Goal: Information Seeking & Learning: Understand process/instructions

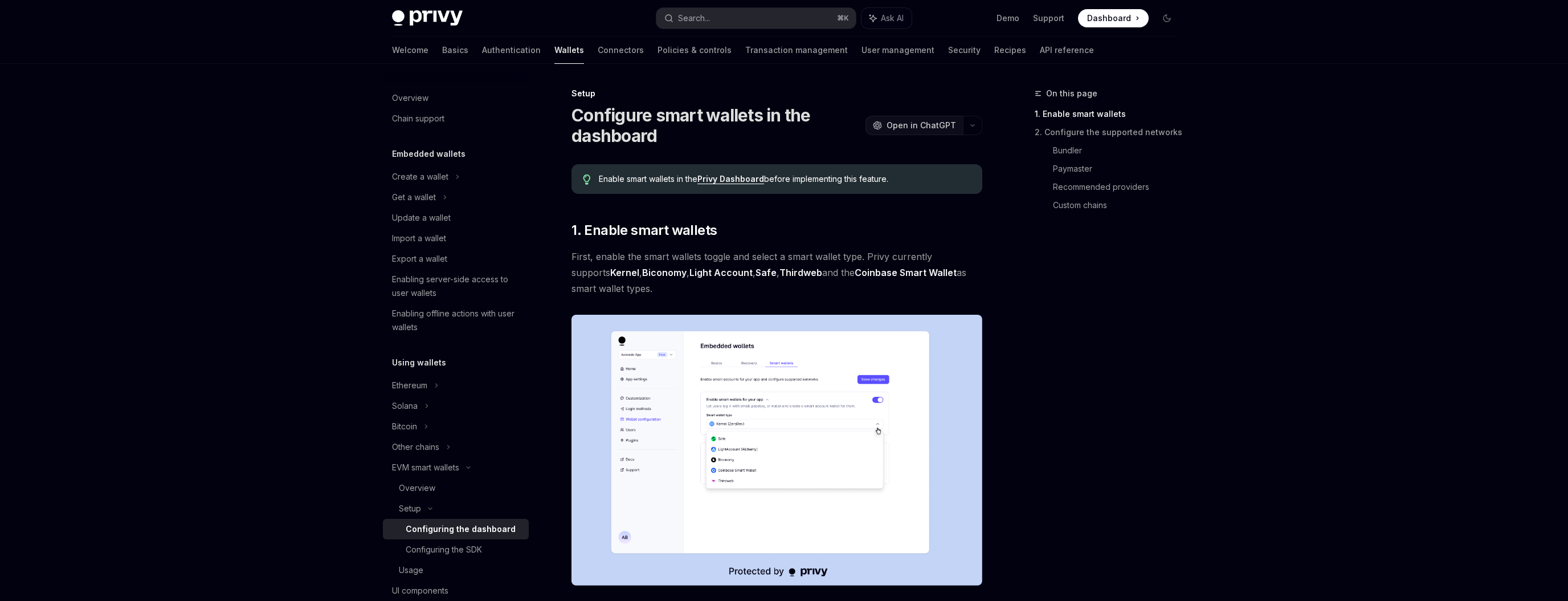
click at [938, 124] on span "Open in ChatGPT" at bounding box center [920, 125] width 70 height 12
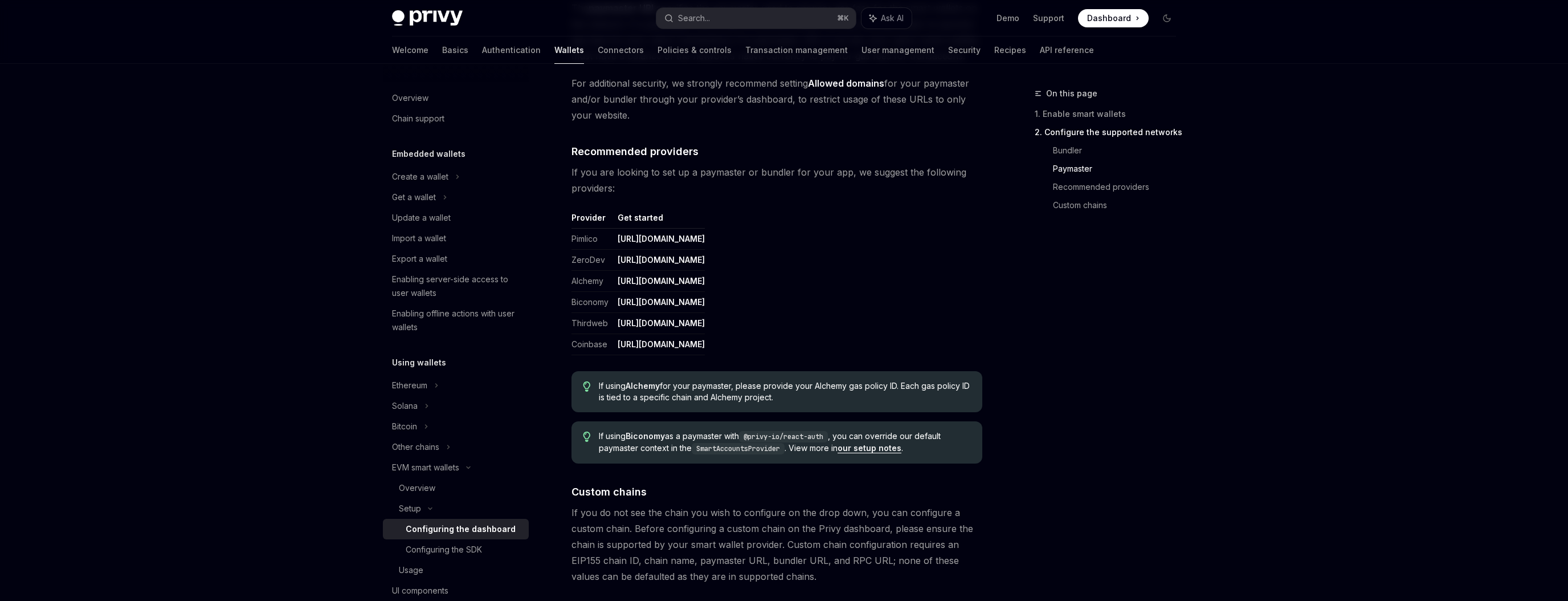
scroll to position [1276, 0]
click at [674, 282] on link "https://dashboard.alchemy.com/" at bounding box center [661, 280] width 88 height 10
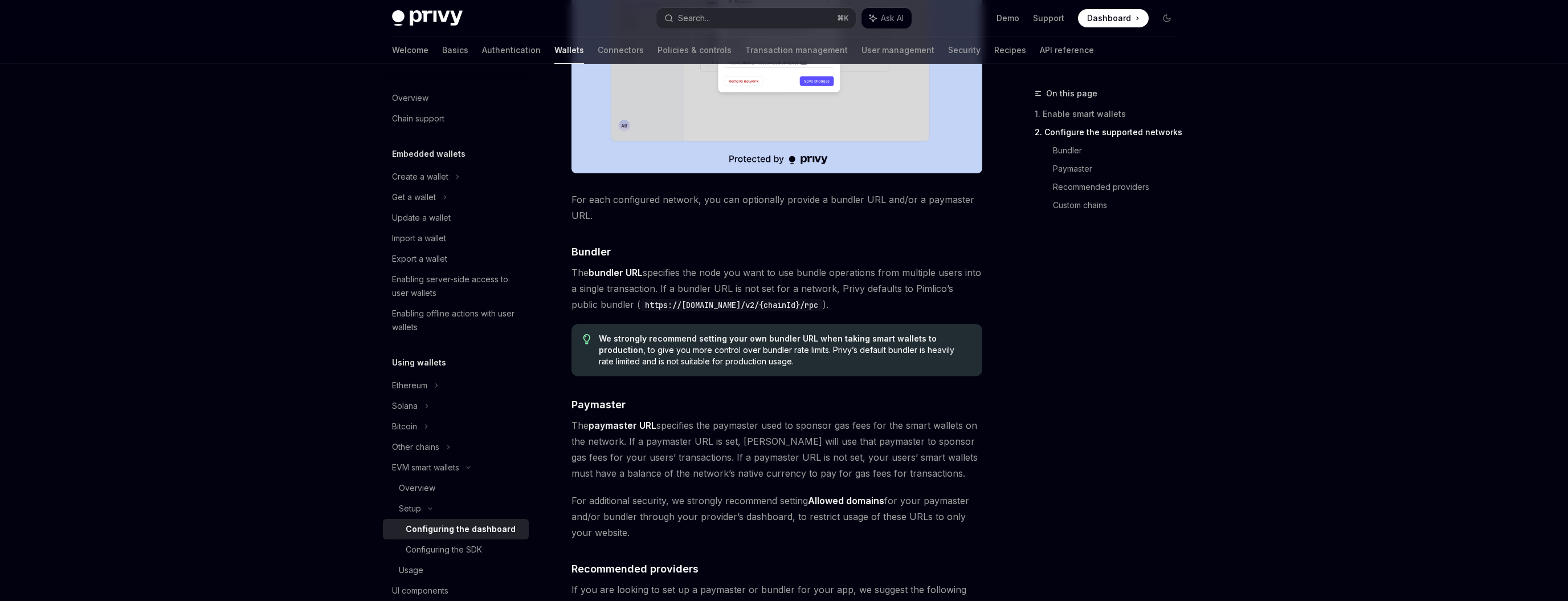
scroll to position [800, 0]
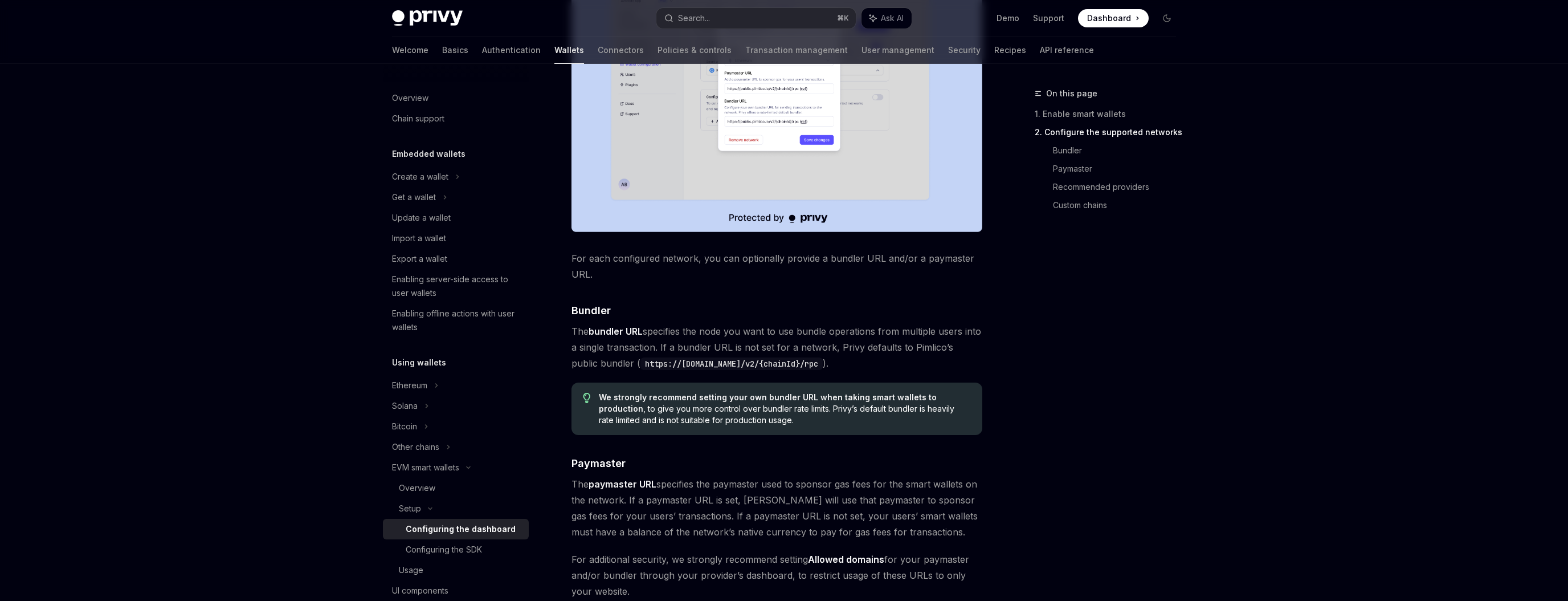
click at [1101, 20] on span "Dashboard" at bounding box center [1108, 18] width 44 height 12
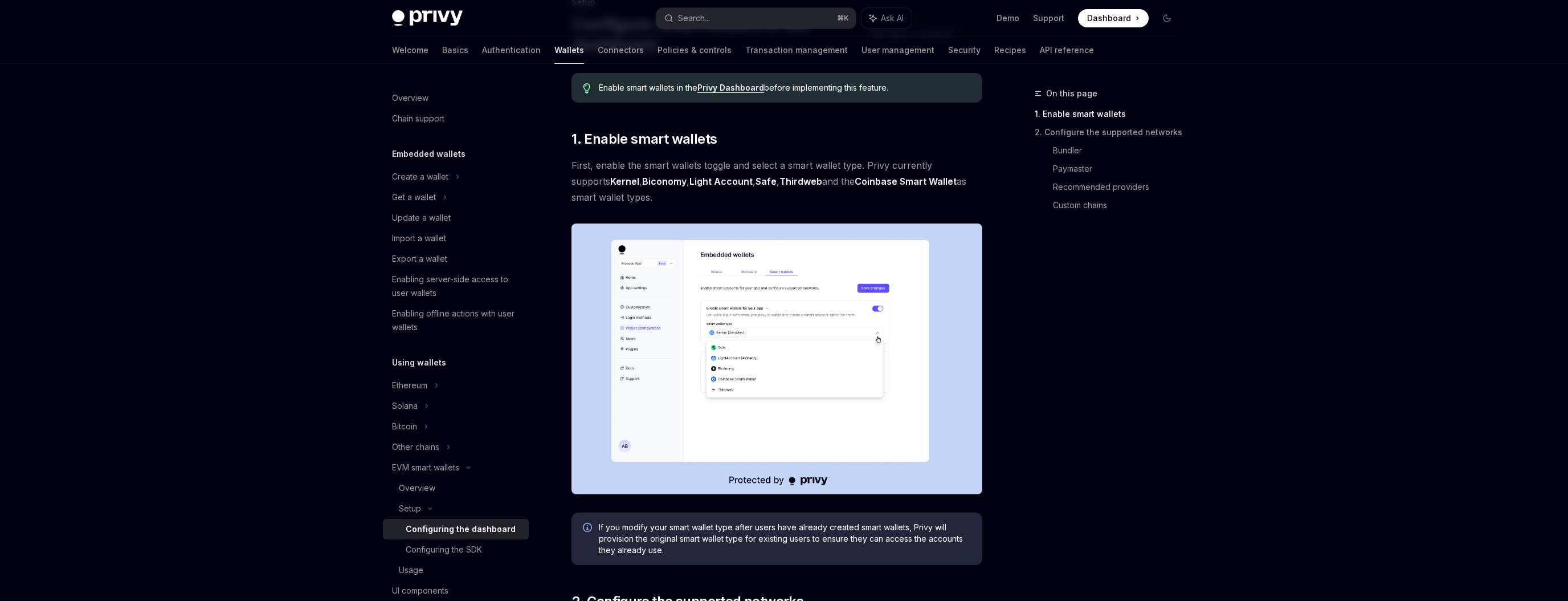
scroll to position [0, 0]
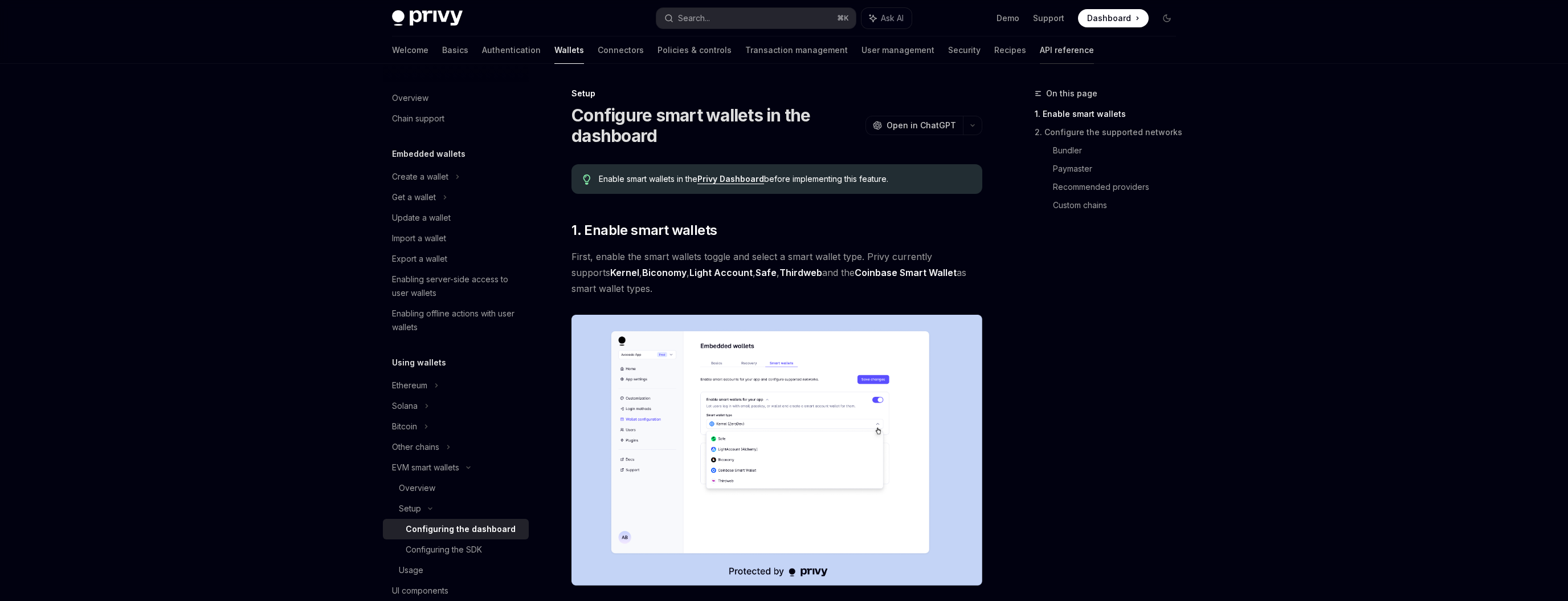
click at [1040, 51] on link "API reference" at bounding box center [1067, 50] width 54 height 27
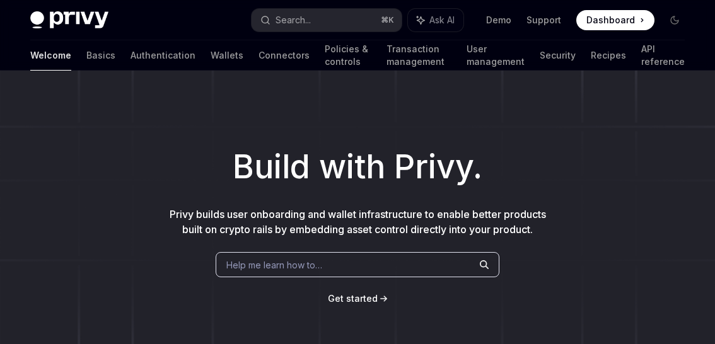
scroll to position [658, 0]
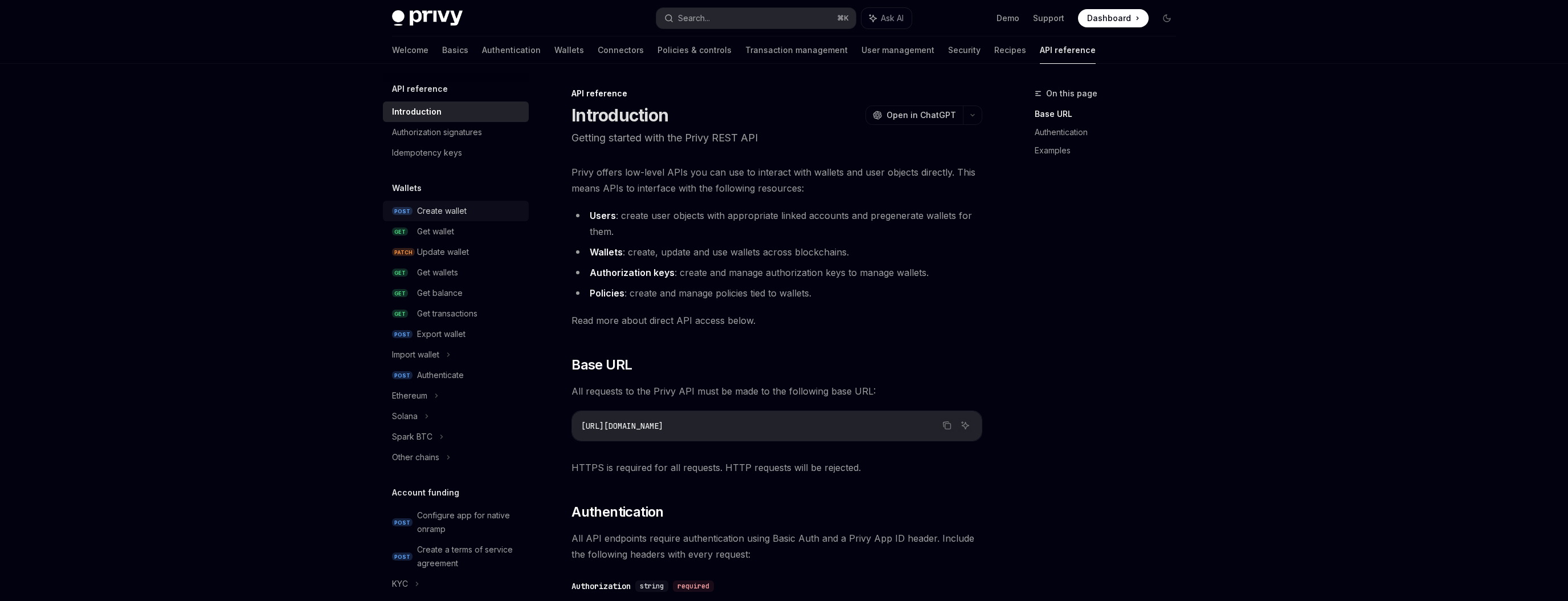
click at [449, 209] on div "Create wallet" at bounding box center [442, 211] width 50 height 14
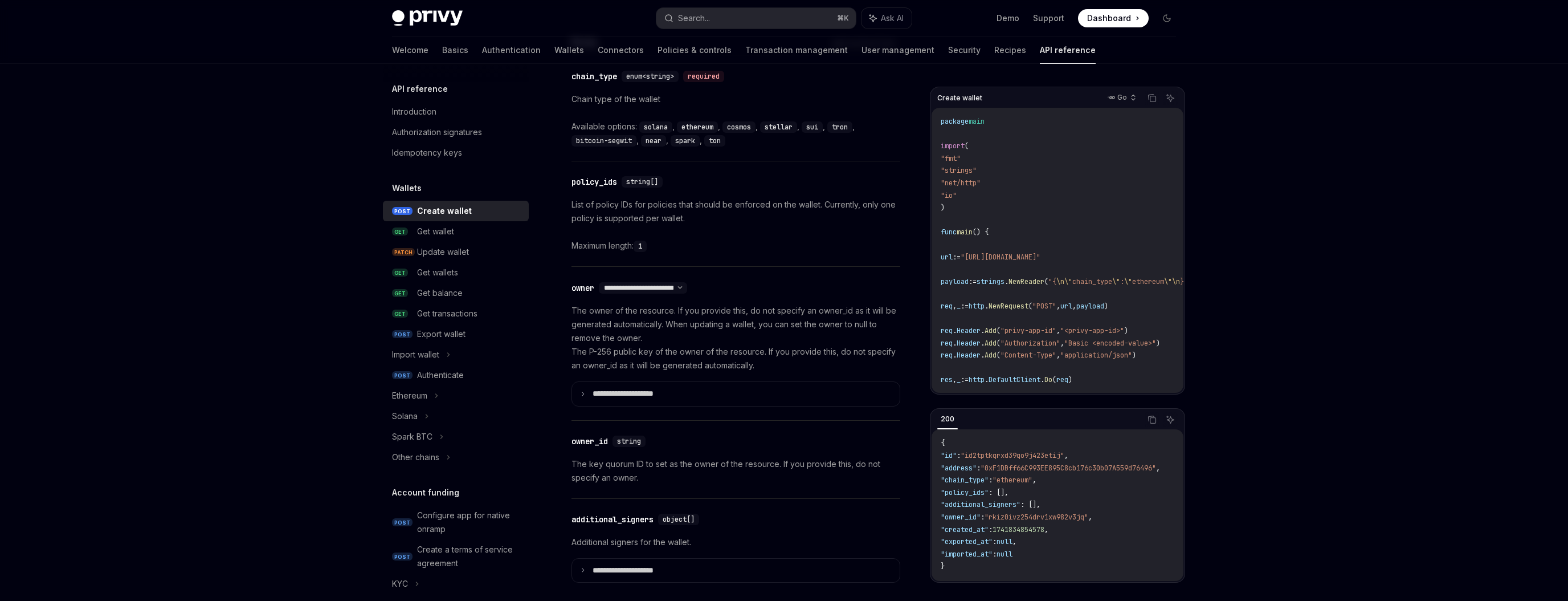
scroll to position [506, 0]
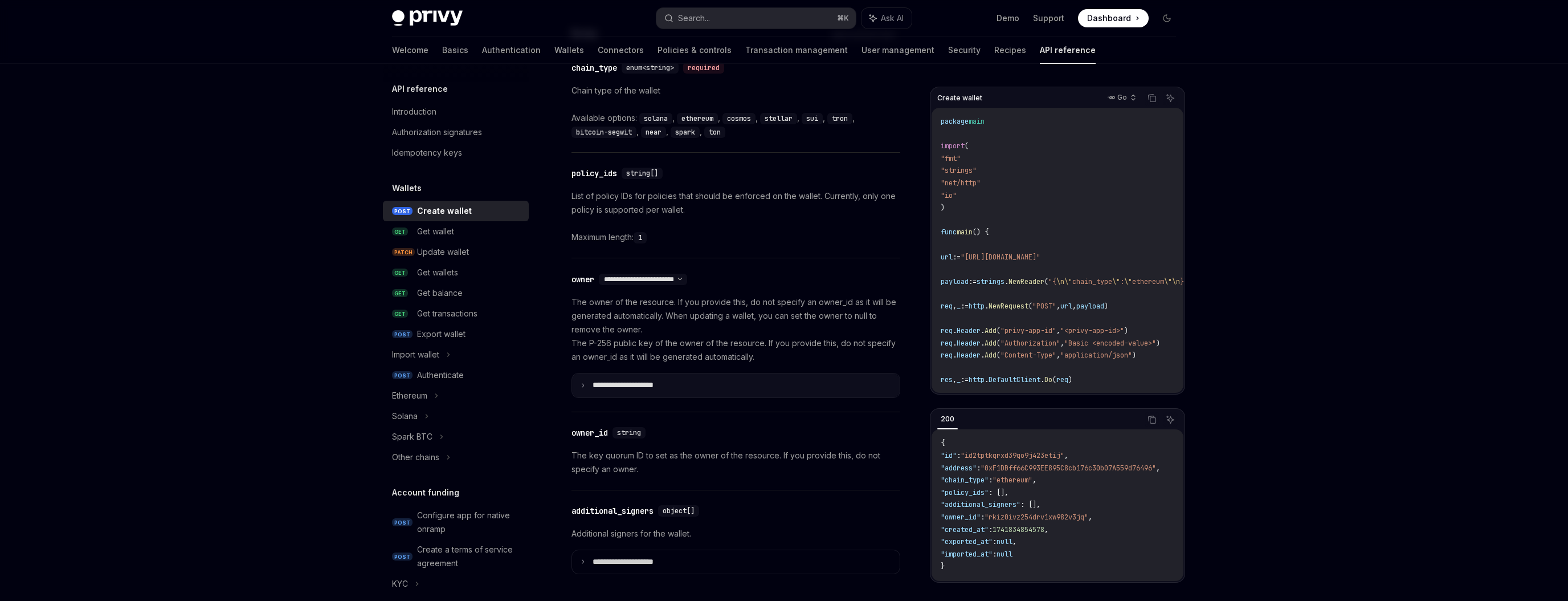
click at [587, 384] on summary "**********" at bounding box center [735, 385] width 328 height 23
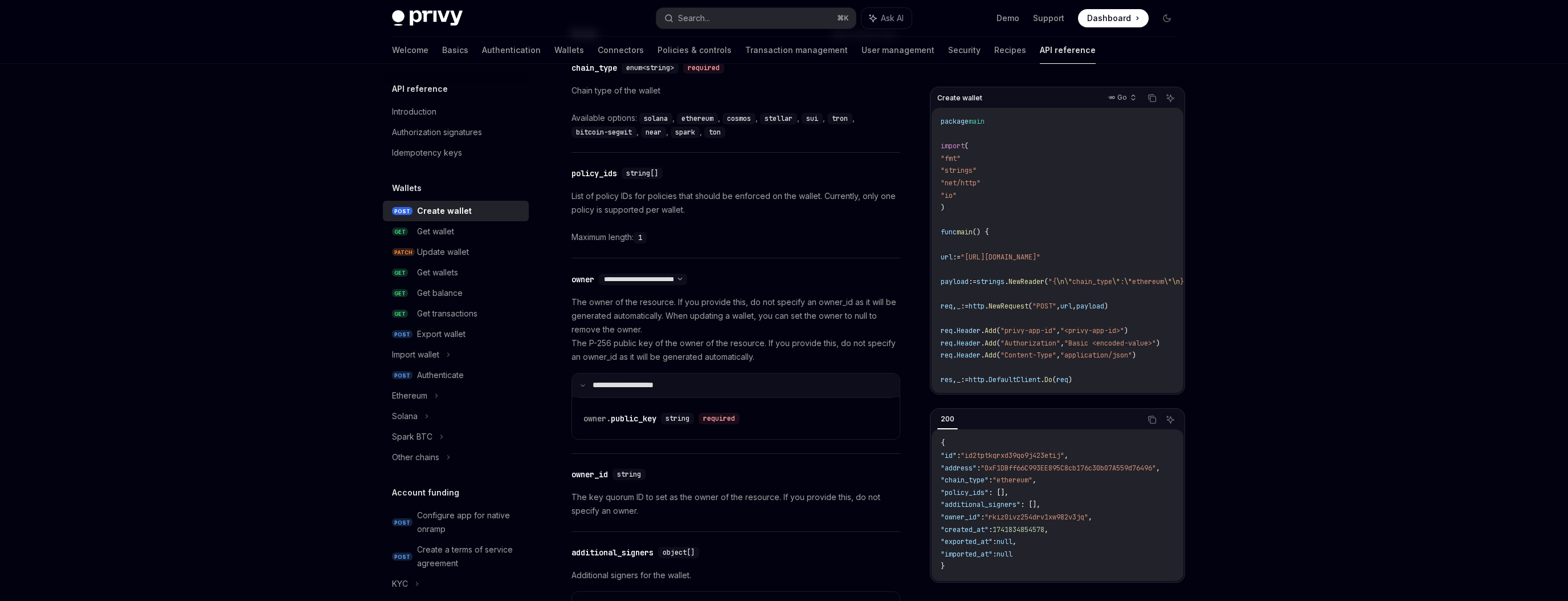
click at [587, 384] on summary "**********" at bounding box center [735, 385] width 328 height 23
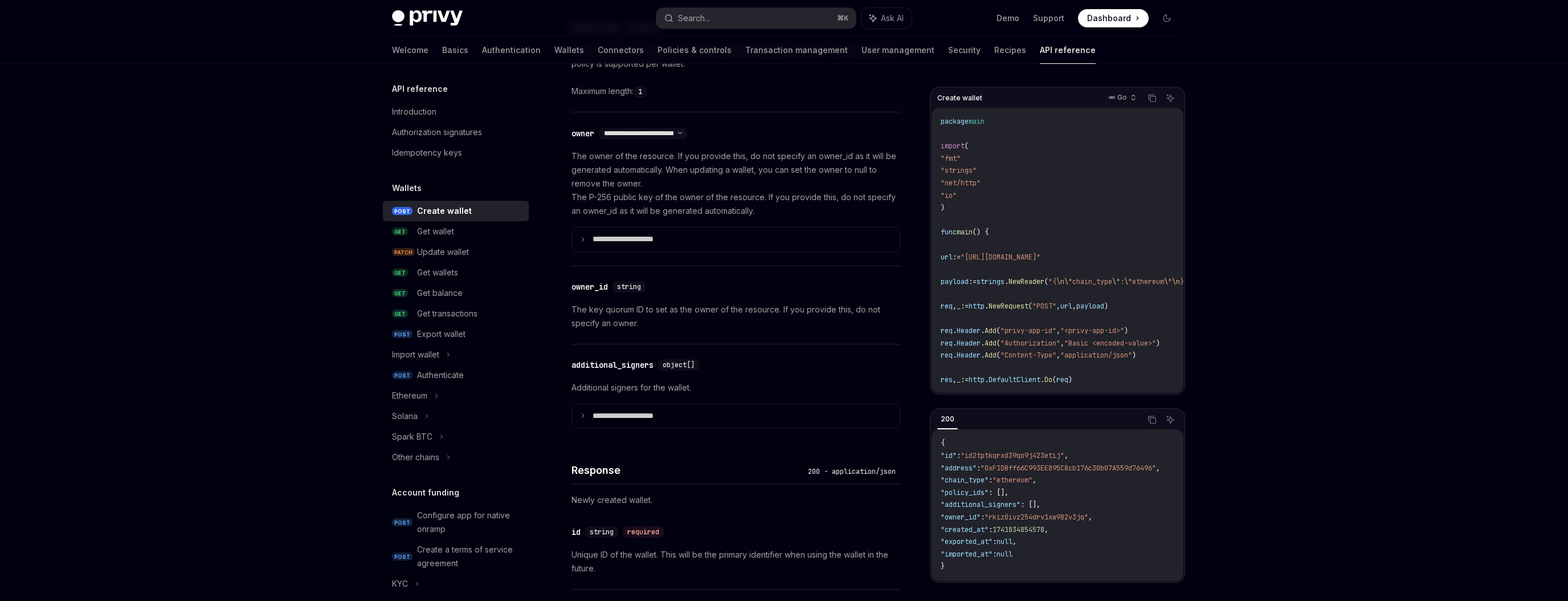
scroll to position [653, 0]
click at [583, 419] on summary "**********" at bounding box center [735, 416] width 328 height 23
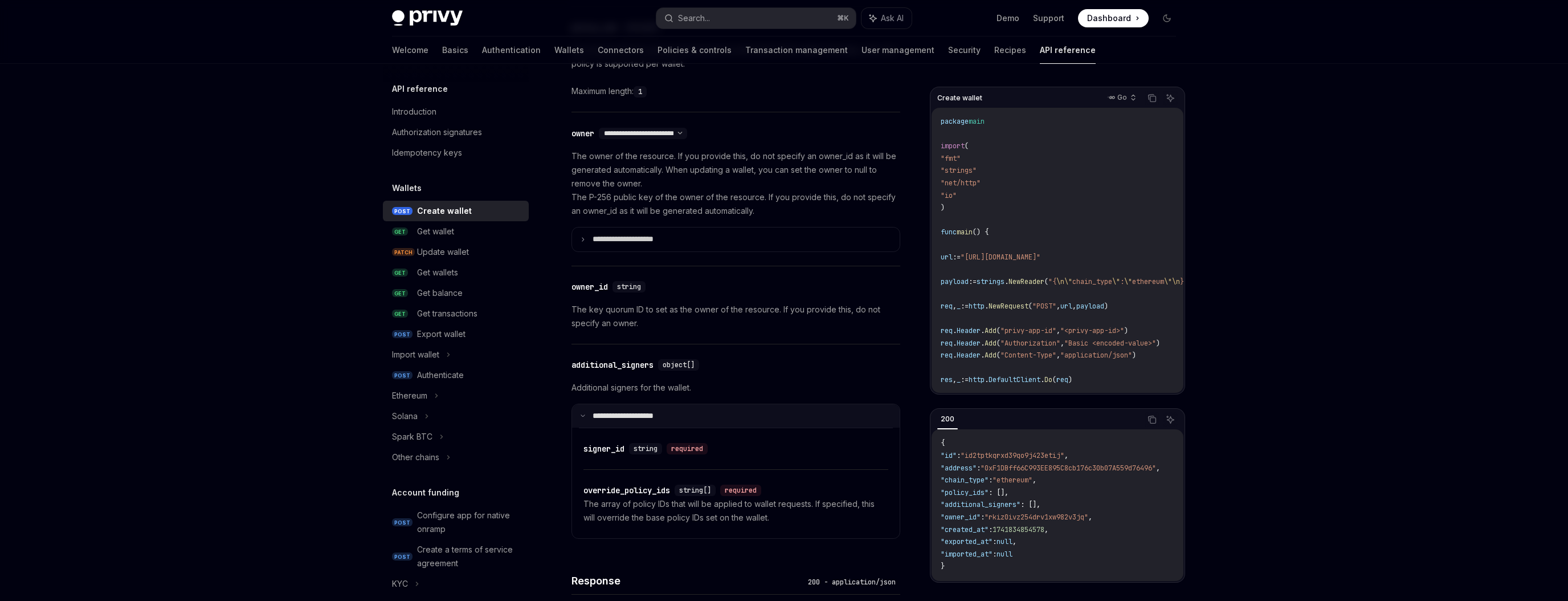
click at [583, 419] on summary "**********" at bounding box center [735, 416] width 328 height 23
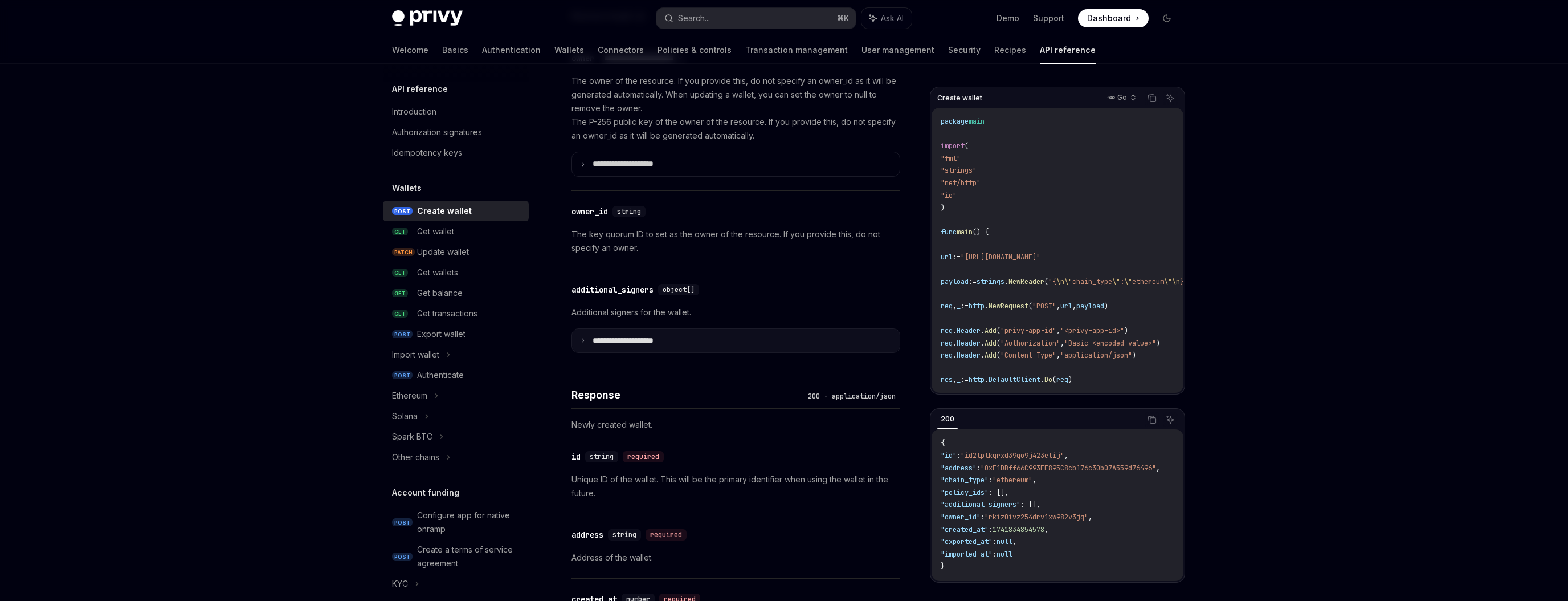
scroll to position [729, 0]
click at [462, 353] on div "Import wallet" at bounding box center [455, 354] width 145 height 21
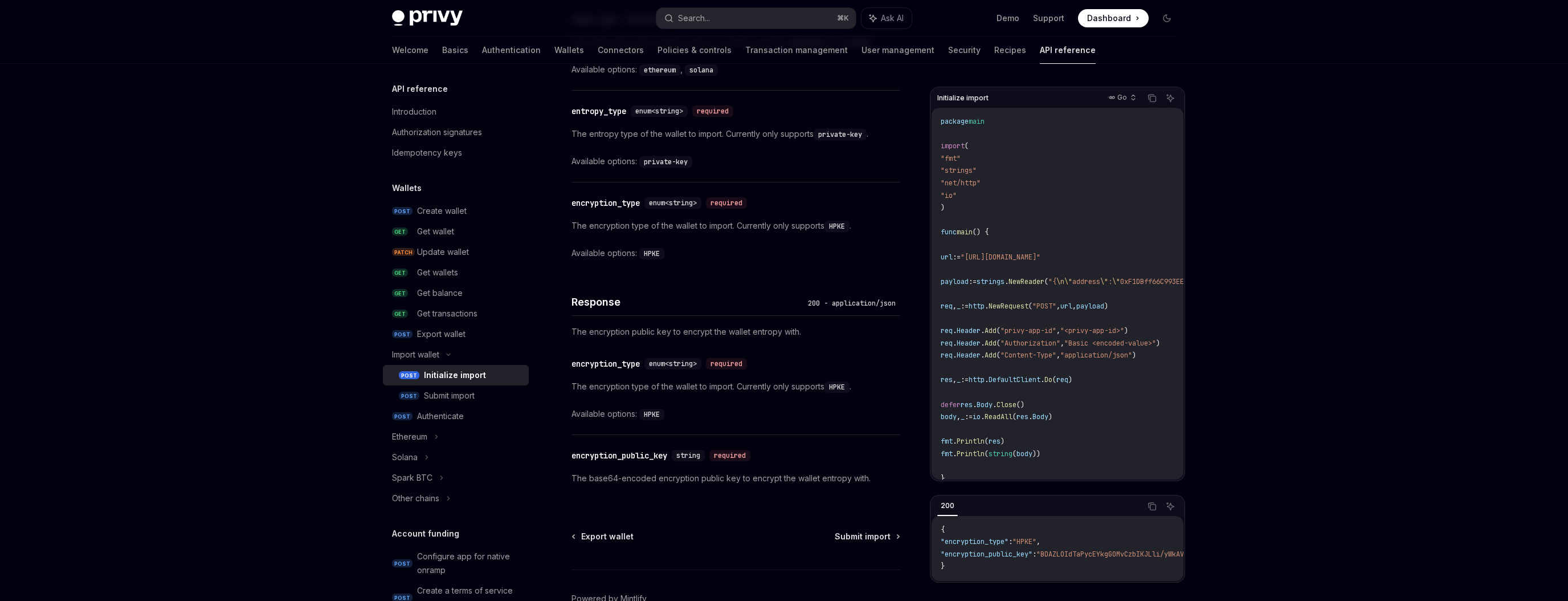
scroll to position [584, 0]
click at [455, 355] on icon at bounding box center [448, 354] width 14 height 5
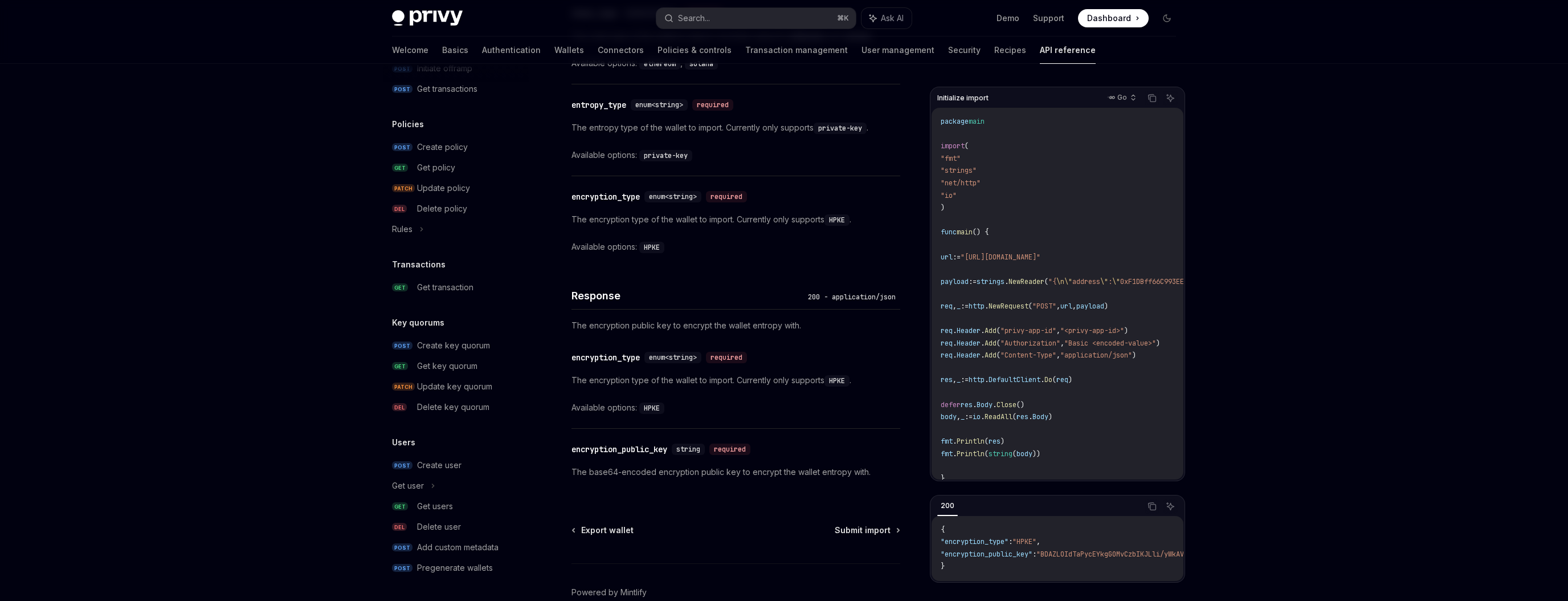
scroll to position [590, 0]
click at [443, 470] on div "Create user" at bounding box center [439, 465] width 44 height 14
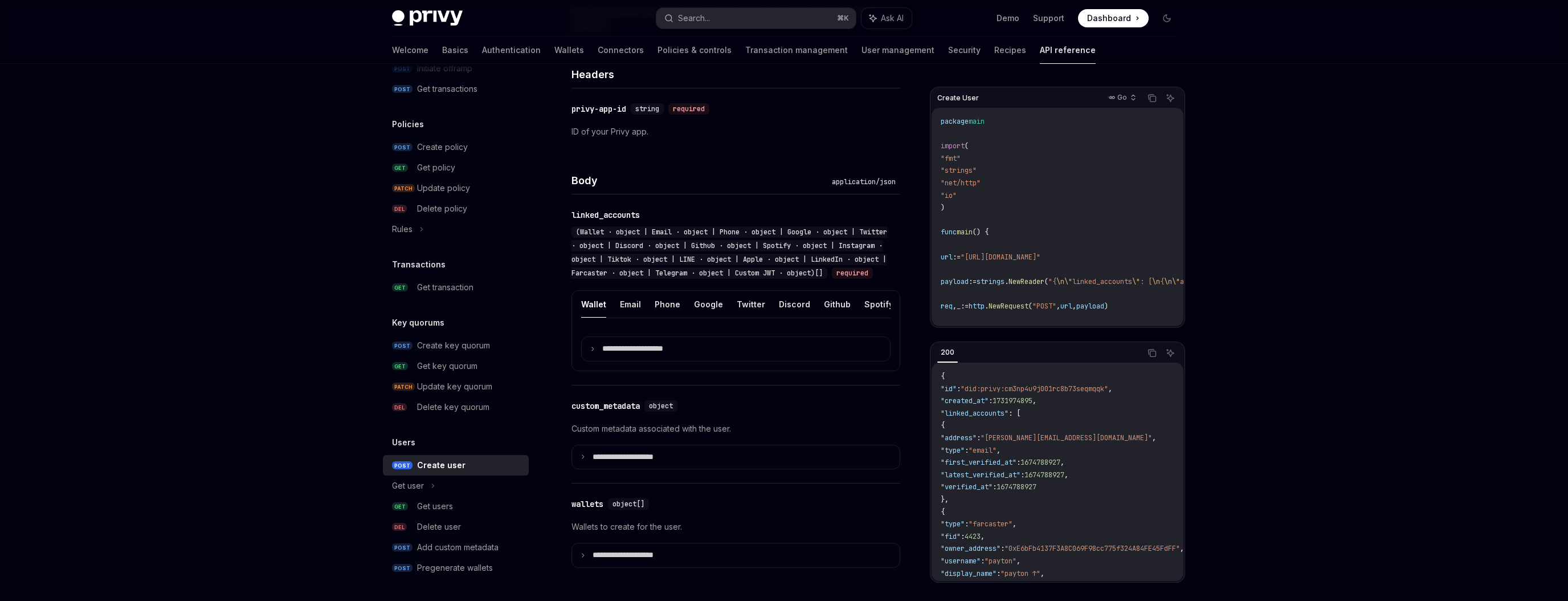
scroll to position [298, 0]
click at [591, 351] on icon at bounding box center [593, 348] width 5 height 5
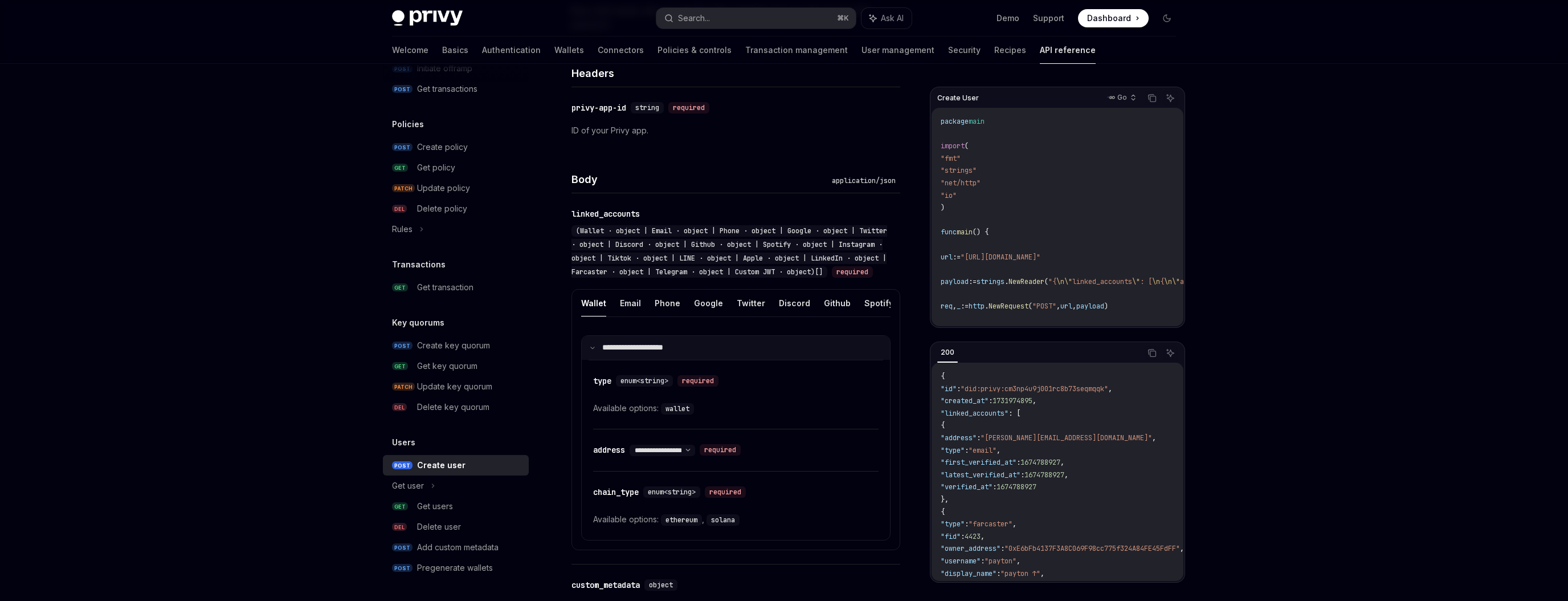
click at [591, 351] on icon at bounding box center [593, 348] width 5 height 5
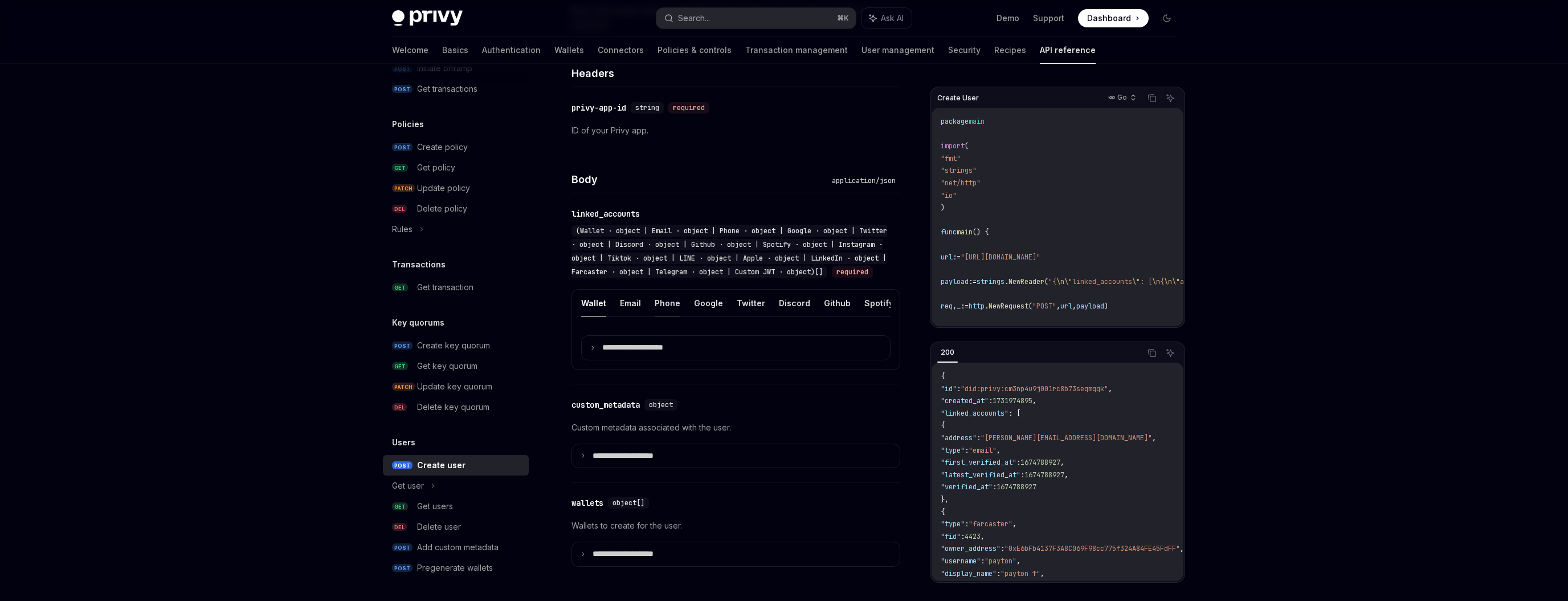
click at [661, 316] on button "Phone" at bounding box center [667, 303] width 25 height 27
click at [591, 351] on icon at bounding box center [593, 348] width 5 height 5
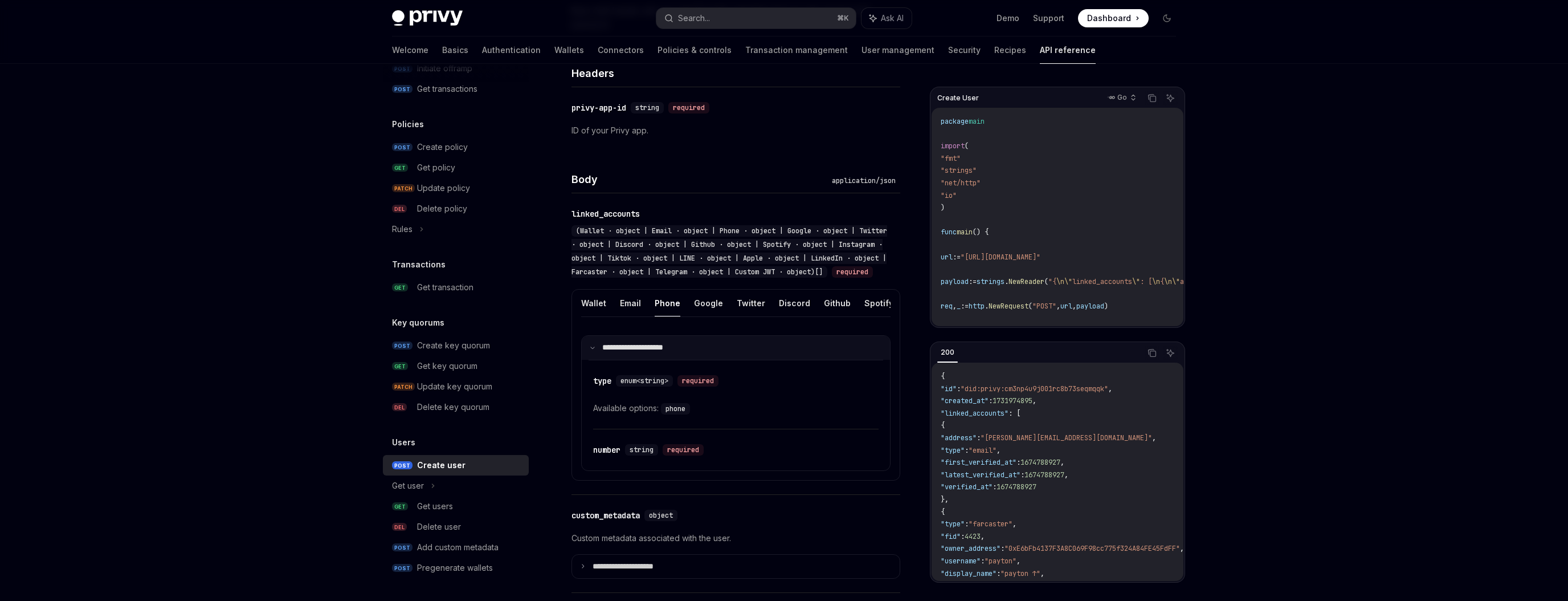
click at [591, 351] on icon at bounding box center [593, 348] width 5 height 5
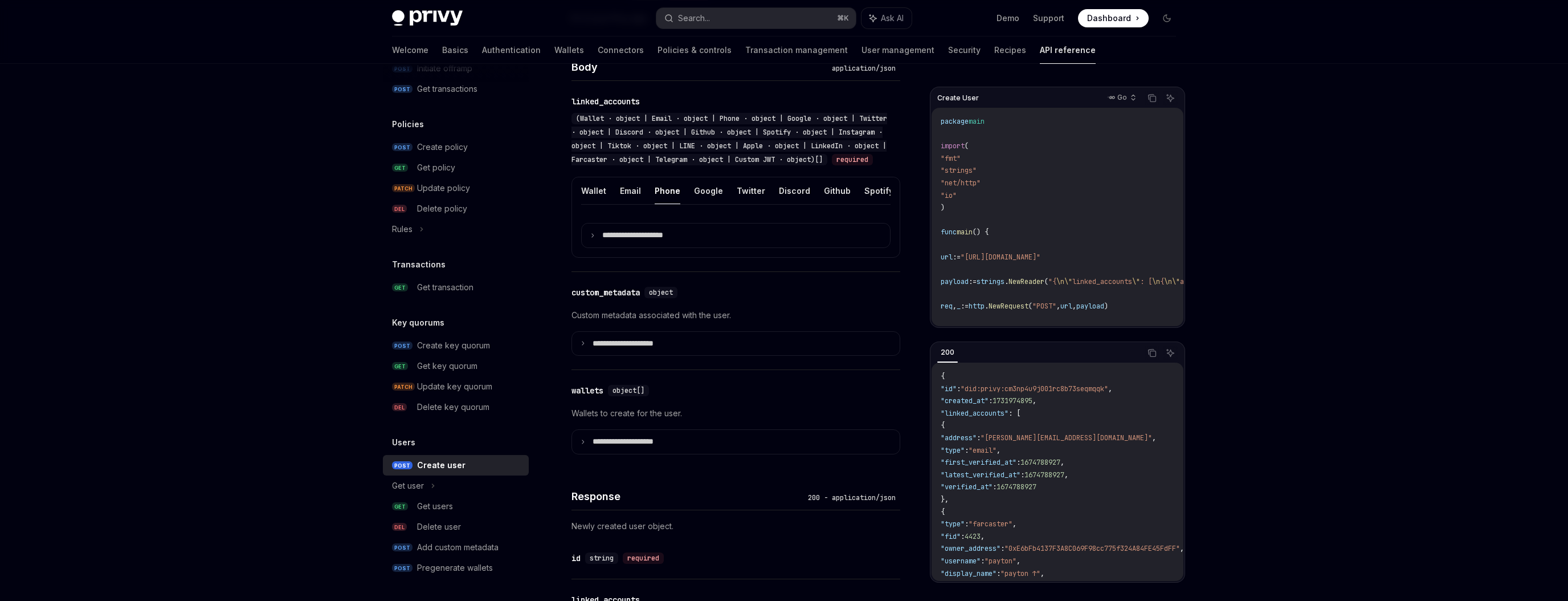
scroll to position [437, 0]
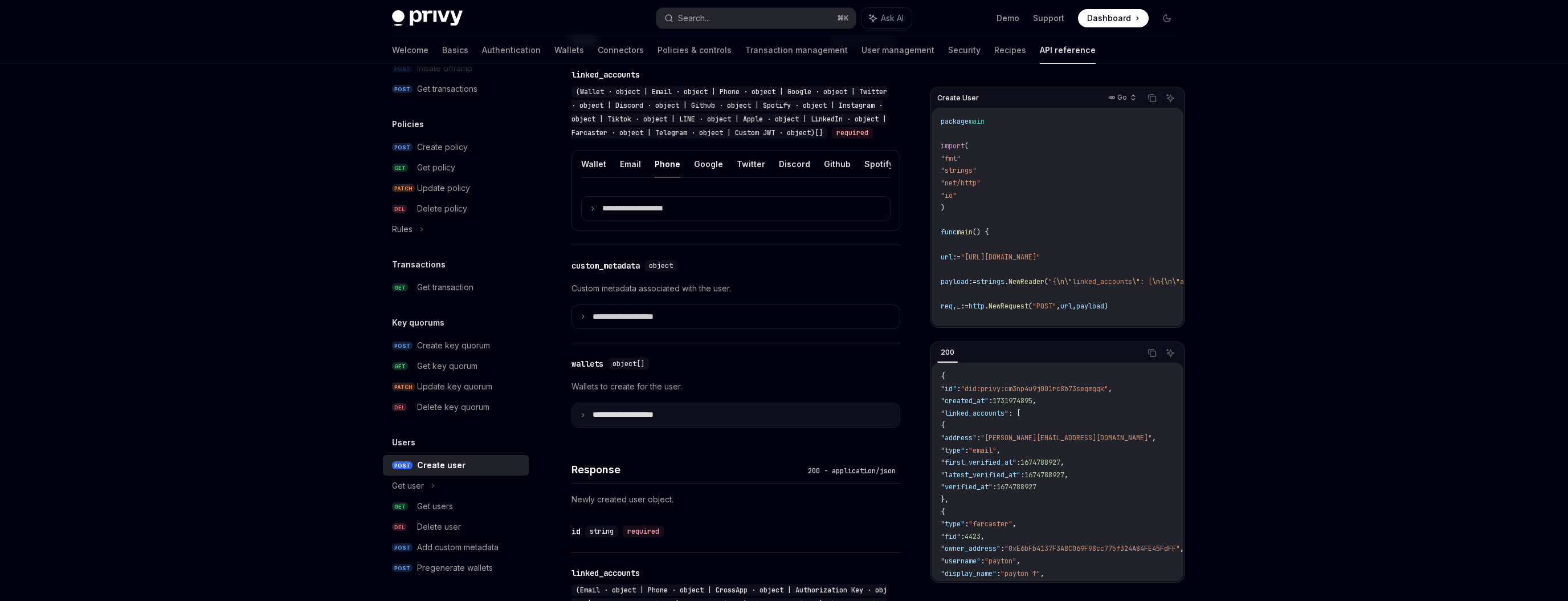
click at [580, 418] on icon at bounding box center [583, 415] width 5 height 5
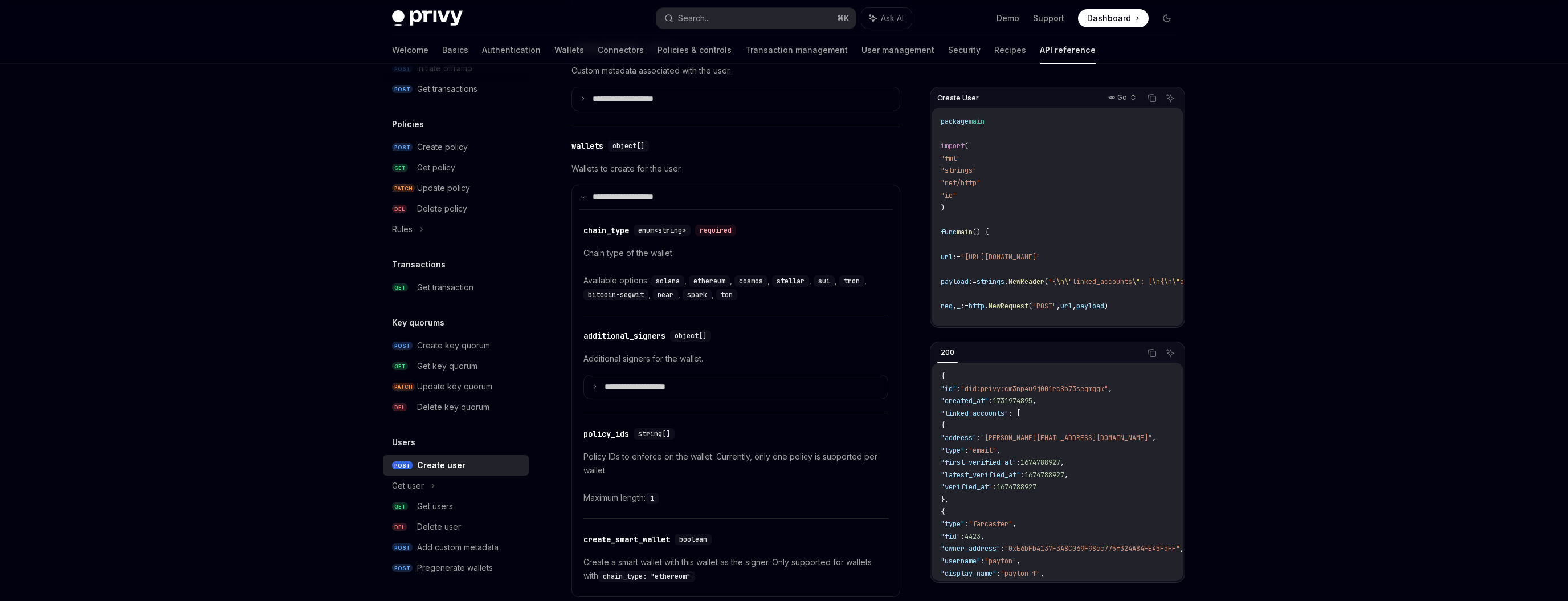
scroll to position [680, 0]
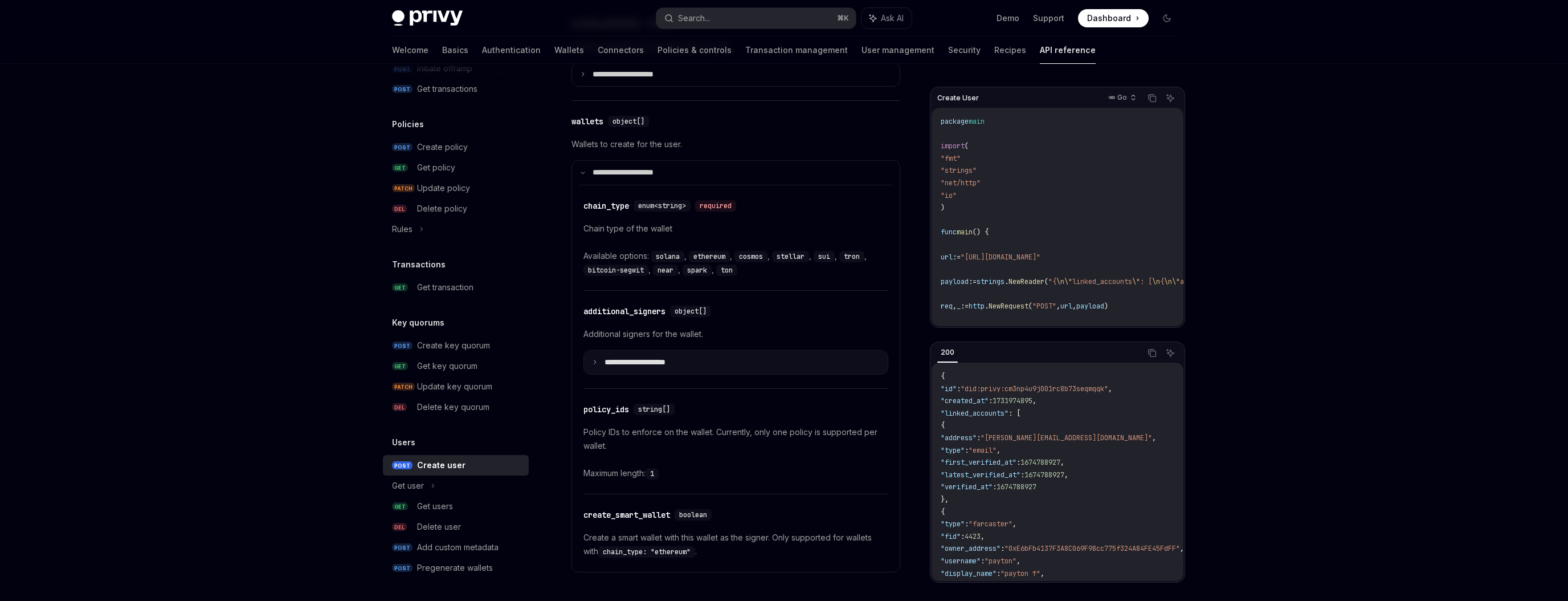
click at [594, 374] on summary "**********" at bounding box center [736, 362] width 303 height 23
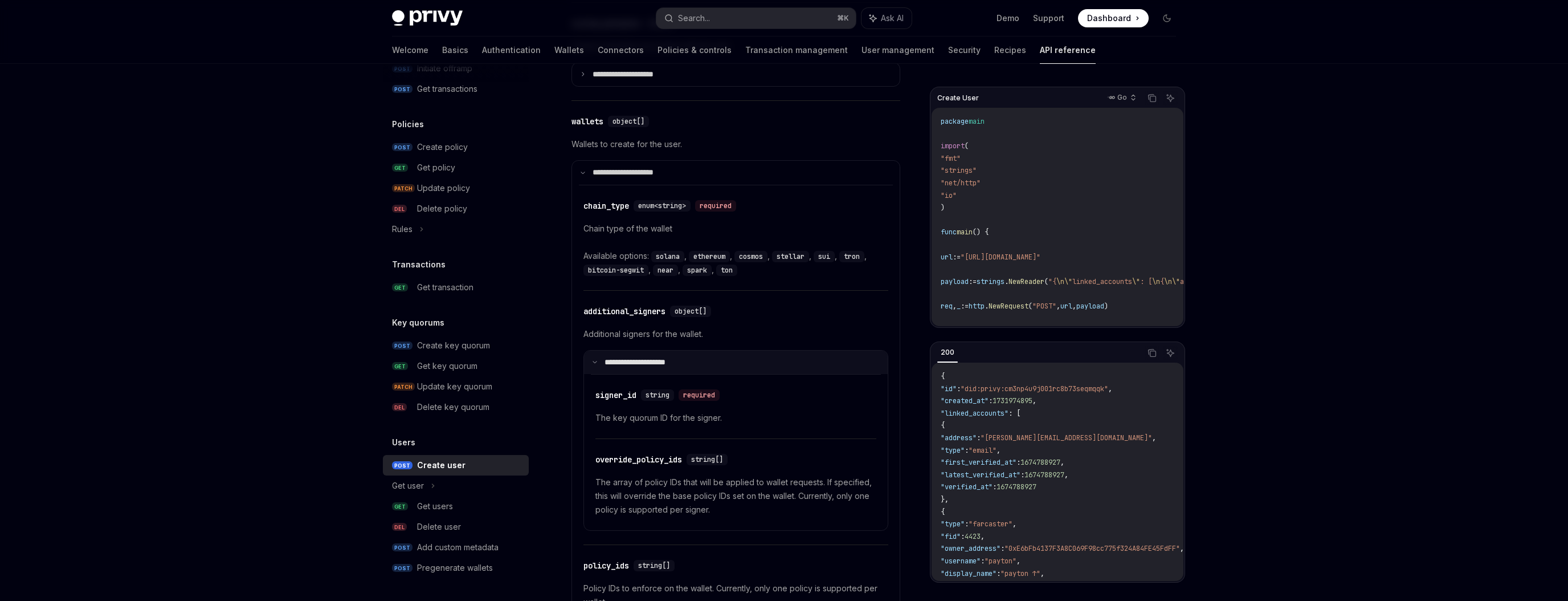
click at [594, 374] on summary "**********" at bounding box center [736, 362] width 303 height 23
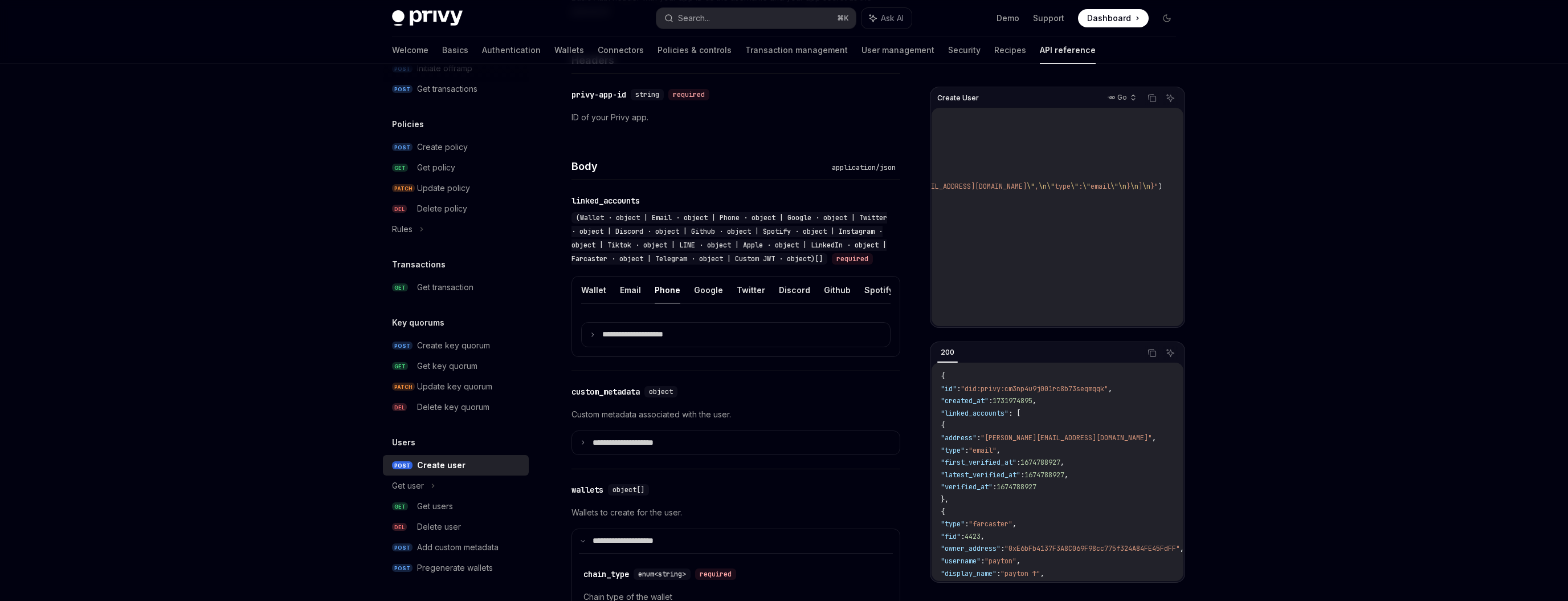
scroll to position [95, 445]
drag, startPoint x: 1076, startPoint y: 184, endPoint x: 1147, endPoint y: 183, distance: 71.0
click at [1147, 183] on span "payload := strings . NewReader ( "{ \n \" linked_accounts \" : [ \n { \n \" add…" at bounding box center [863, 186] width 586 height 9
copy span ""{ \n \" linked_accounts \" : [ \n { \n \" address \" : \" tom.bombadill@privy.…"
click at [594, 337] on icon at bounding box center [593, 334] width 5 height 5
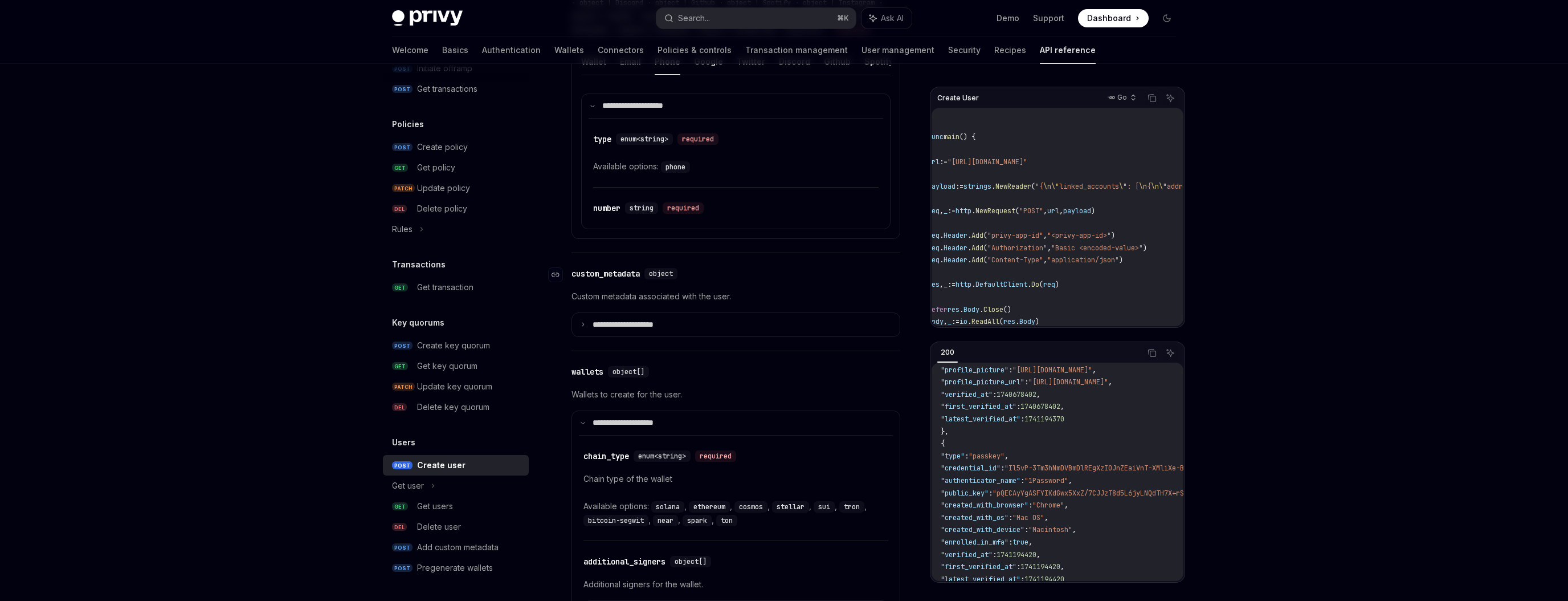
scroll to position [552, 0]
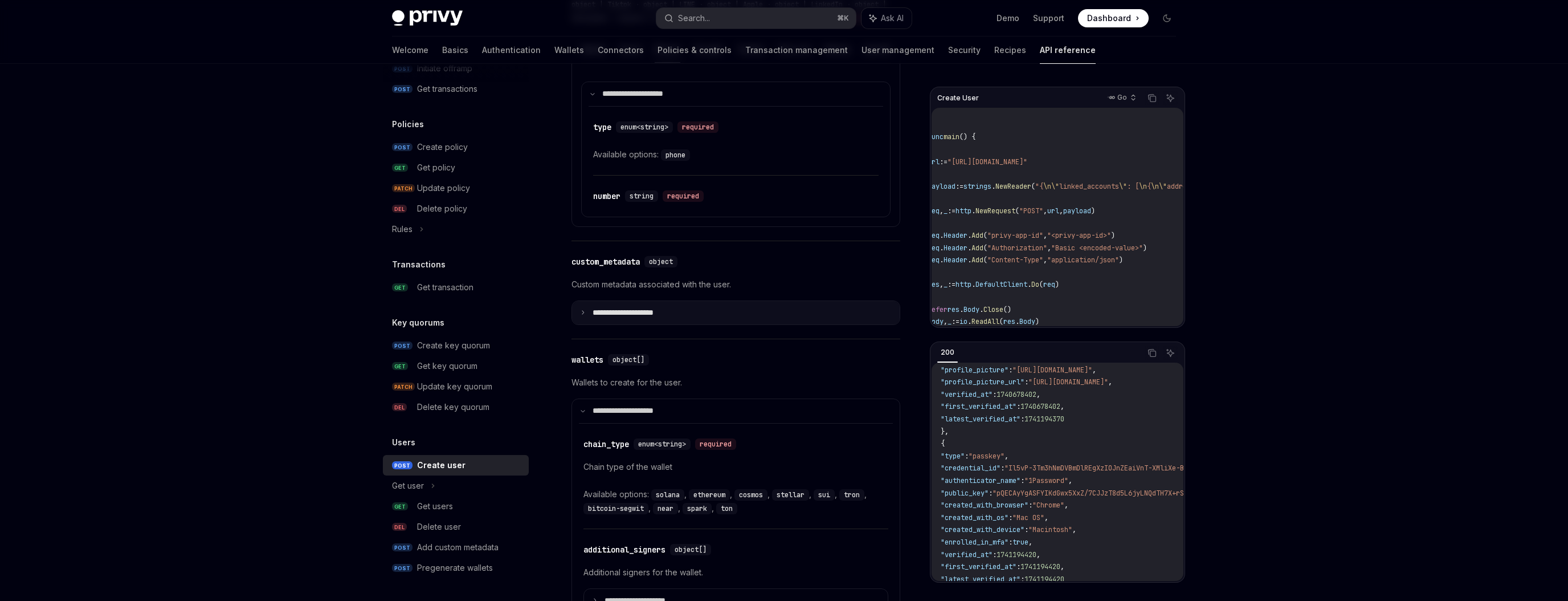
click at [581, 315] on icon at bounding box center [583, 312] width 5 height 5
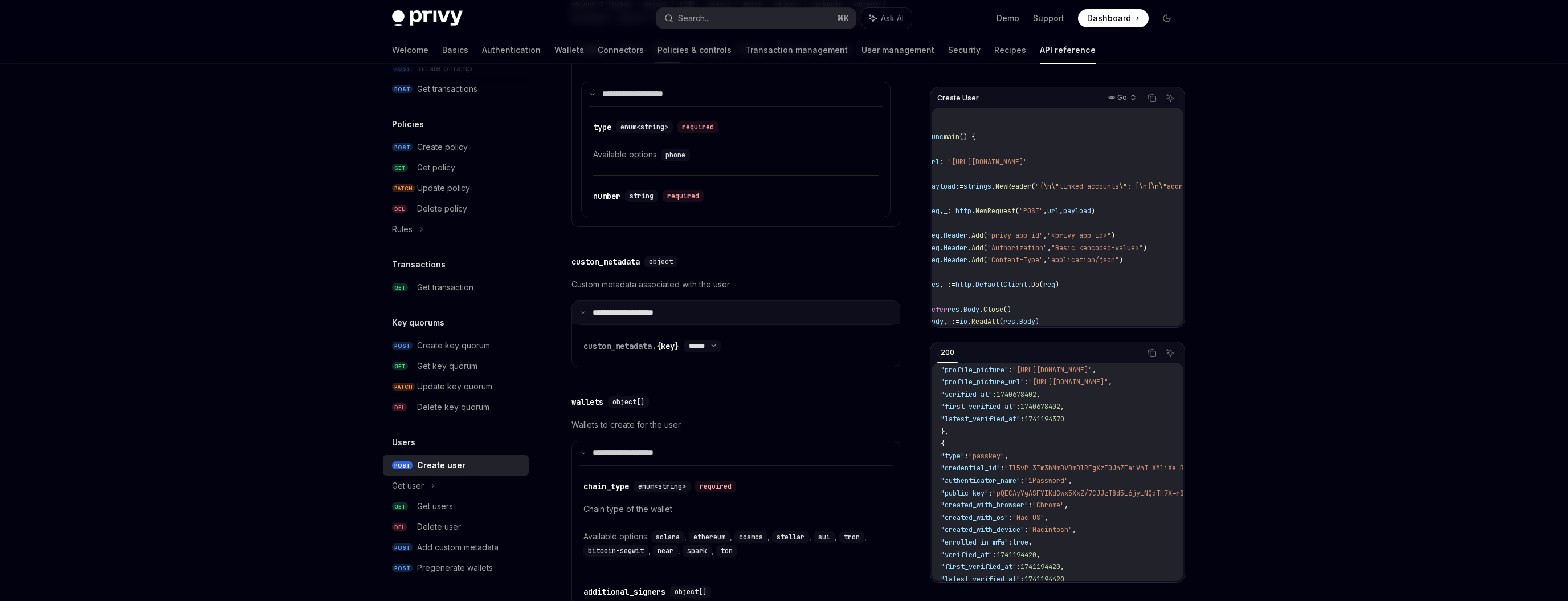
click at [581, 315] on icon at bounding box center [583, 312] width 5 height 5
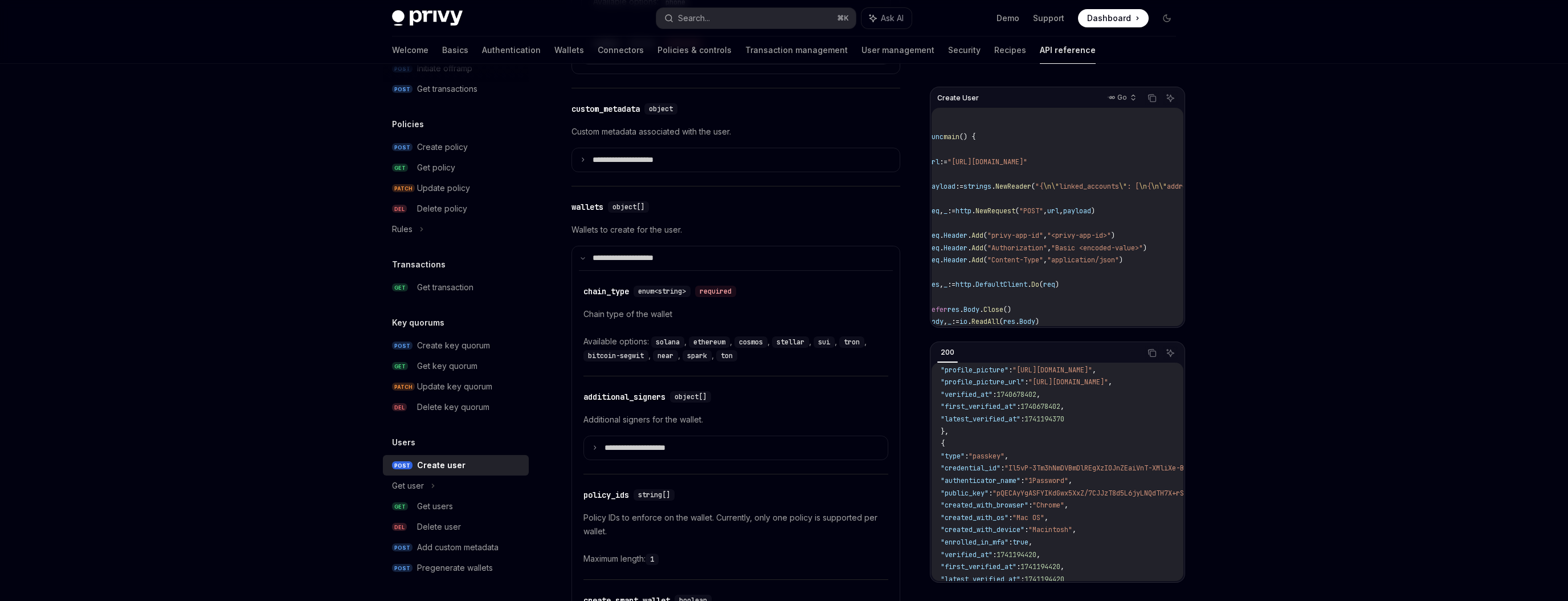
scroll to position [705, 0]
click at [585, 260] on icon at bounding box center [583, 258] width 5 height 5
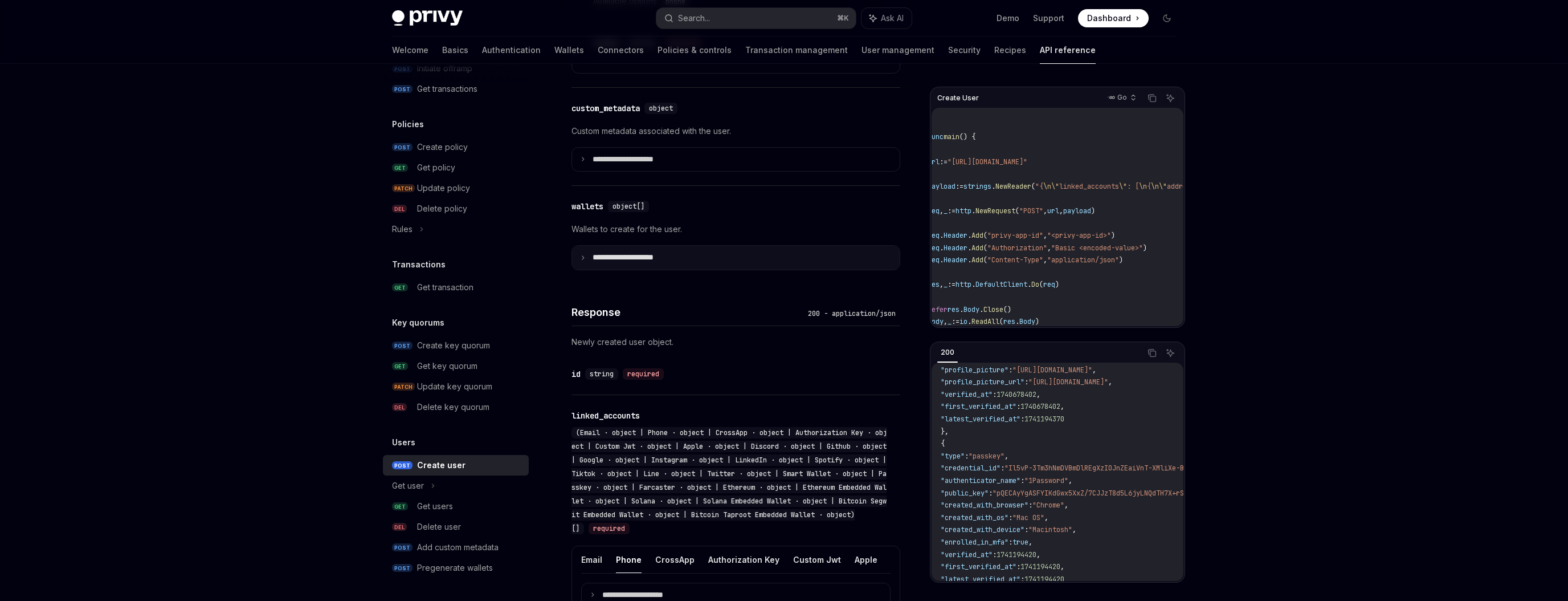
click at [585, 267] on summary "**********" at bounding box center [735, 258] width 328 height 23
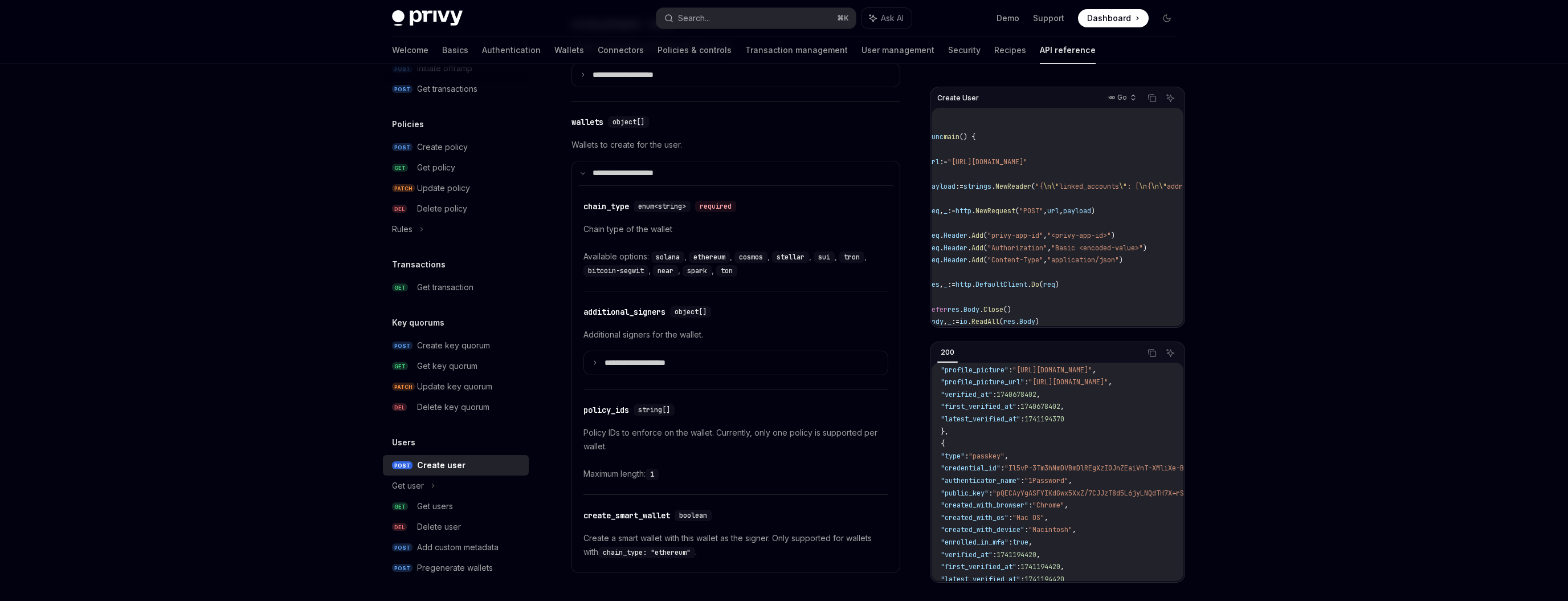
scroll to position [858, 0]
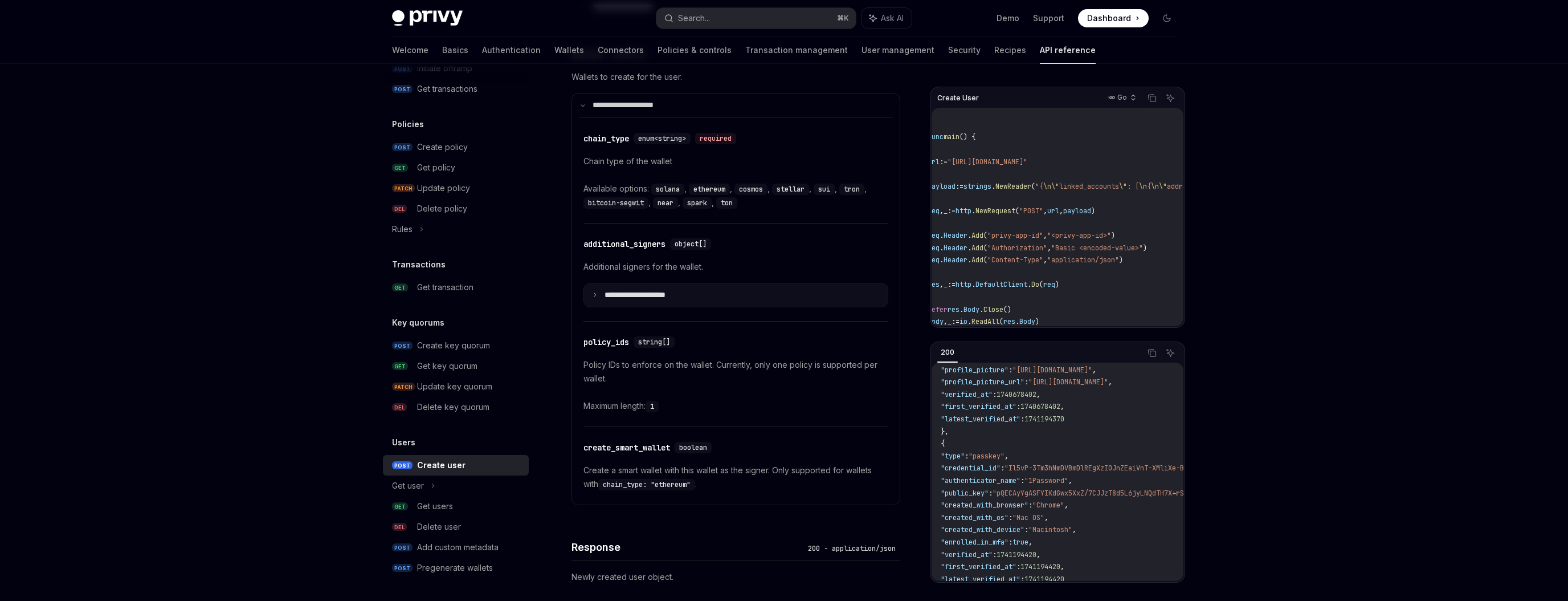
click at [596, 297] on icon at bounding box center [594, 295] width 5 height 5
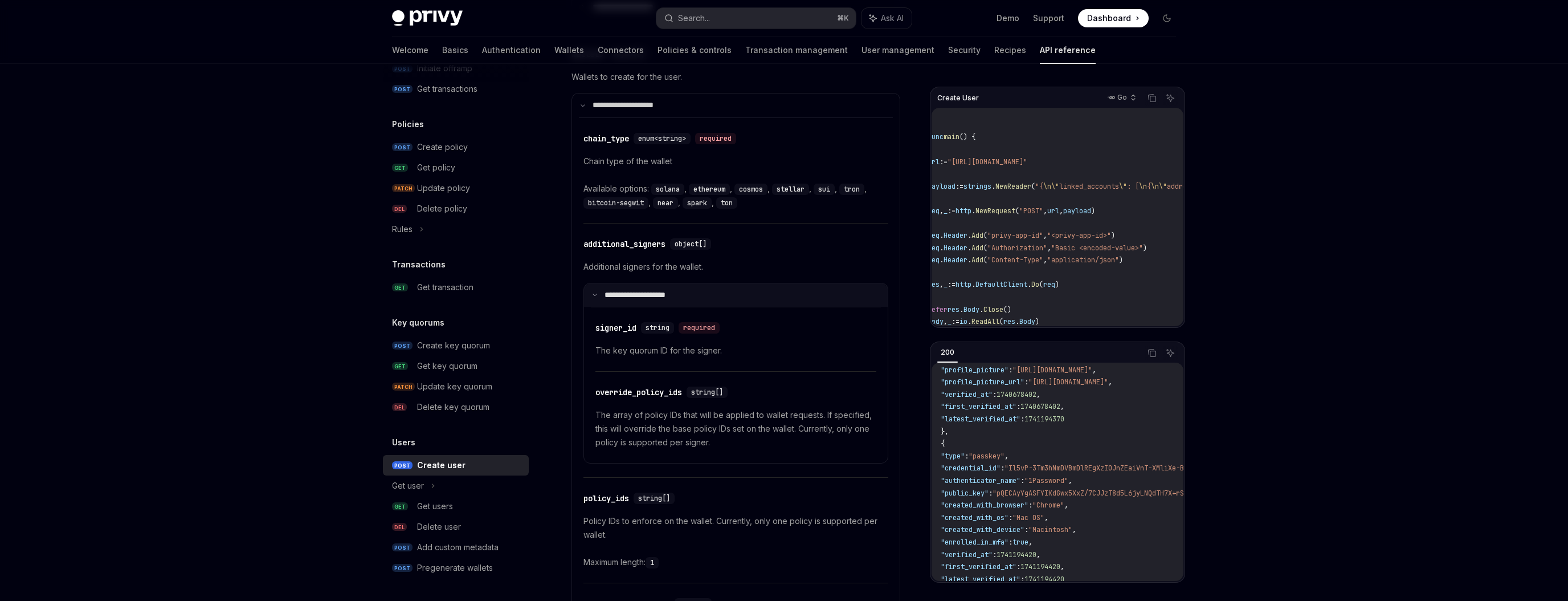
click at [596, 297] on icon at bounding box center [594, 295] width 5 height 5
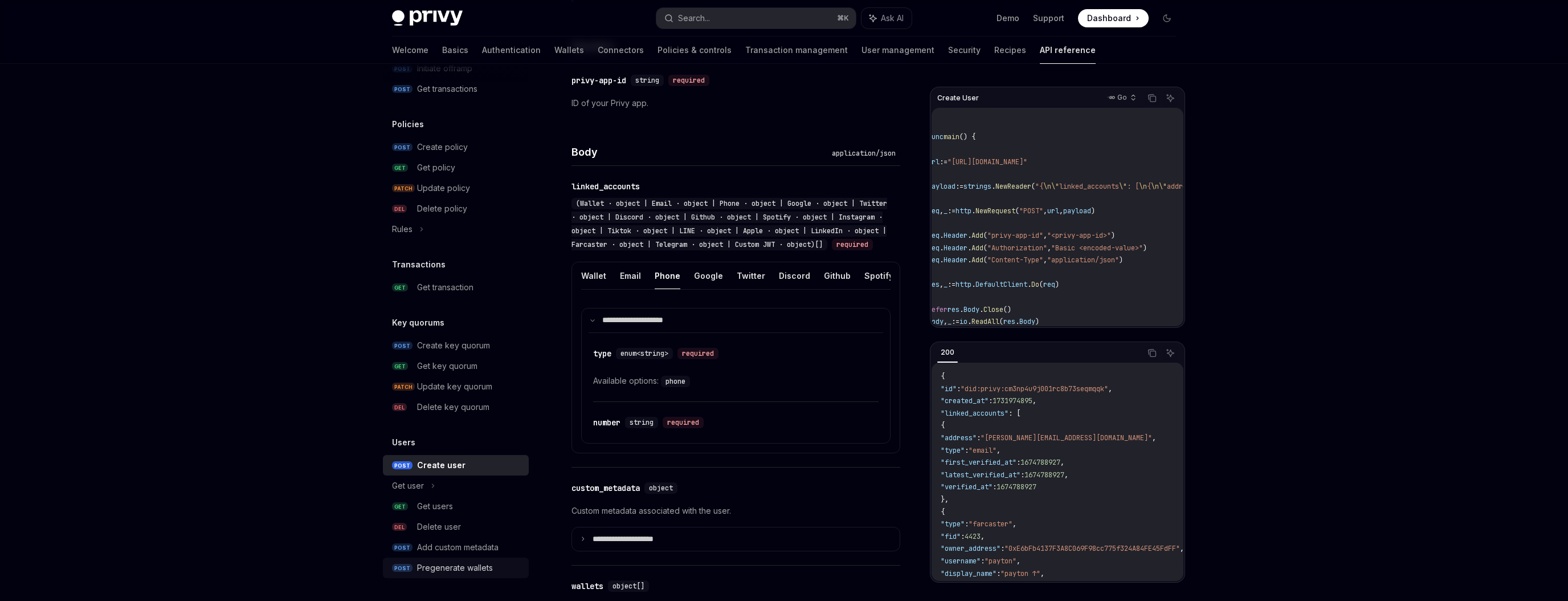
scroll to position [326, 0]
click at [450, 574] on div "Pregenerate wallets" at bounding box center [455, 568] width 76 height 14
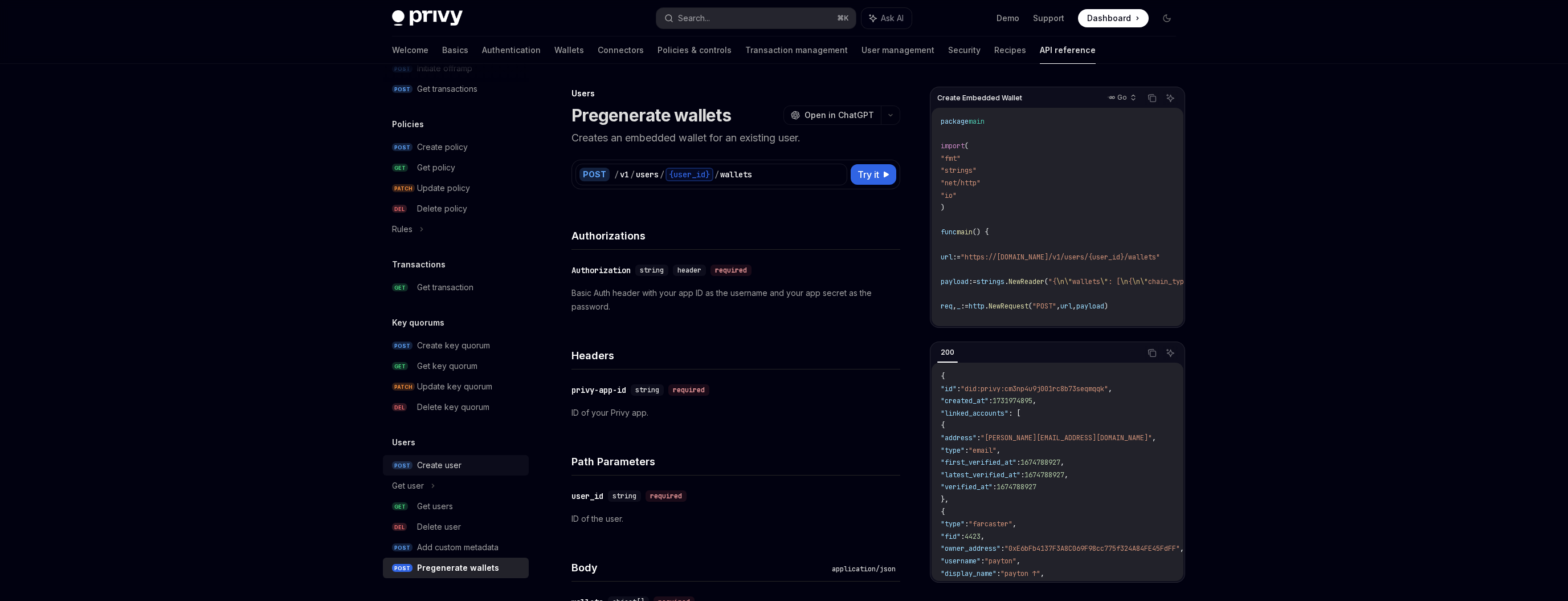
click at [446, 460] on div "Create user" at bounding box center [439, 465] width 44 height 14
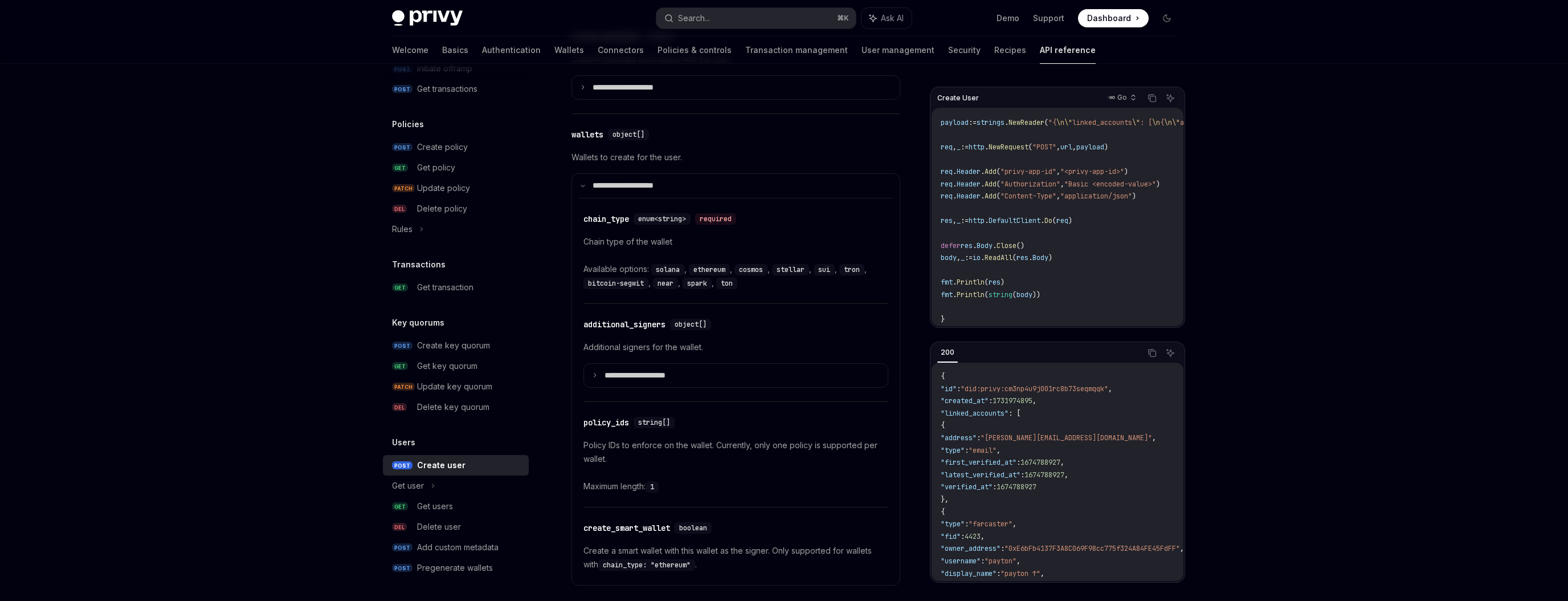
scroll to position [901, 0]
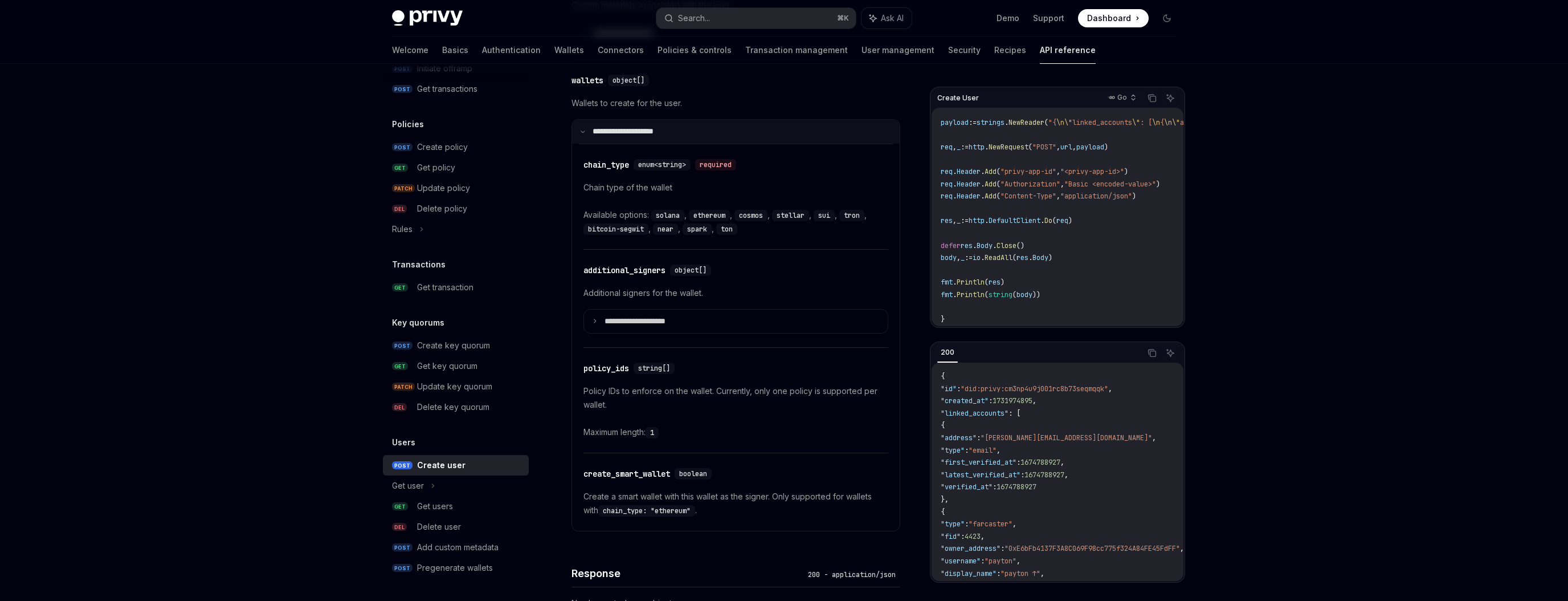
click at [583, 144] on summary "**********" at bounding box center [735, 131] width 328 height 23
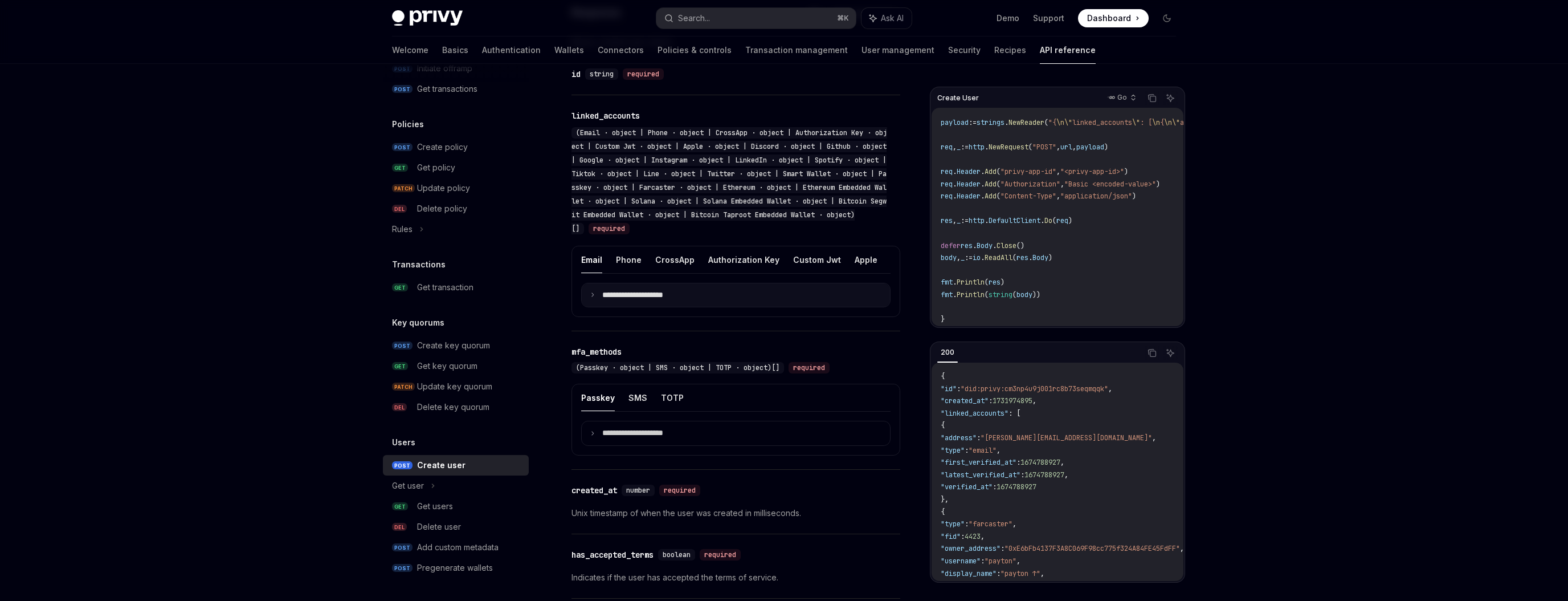
scroll to position [894, 0]
click at [626, 271] on button "Phone" at bounding box center [629, 260] width 25 height 27
click at [590, 298] on icon at bounding box center [593, 296] width 5 height 5
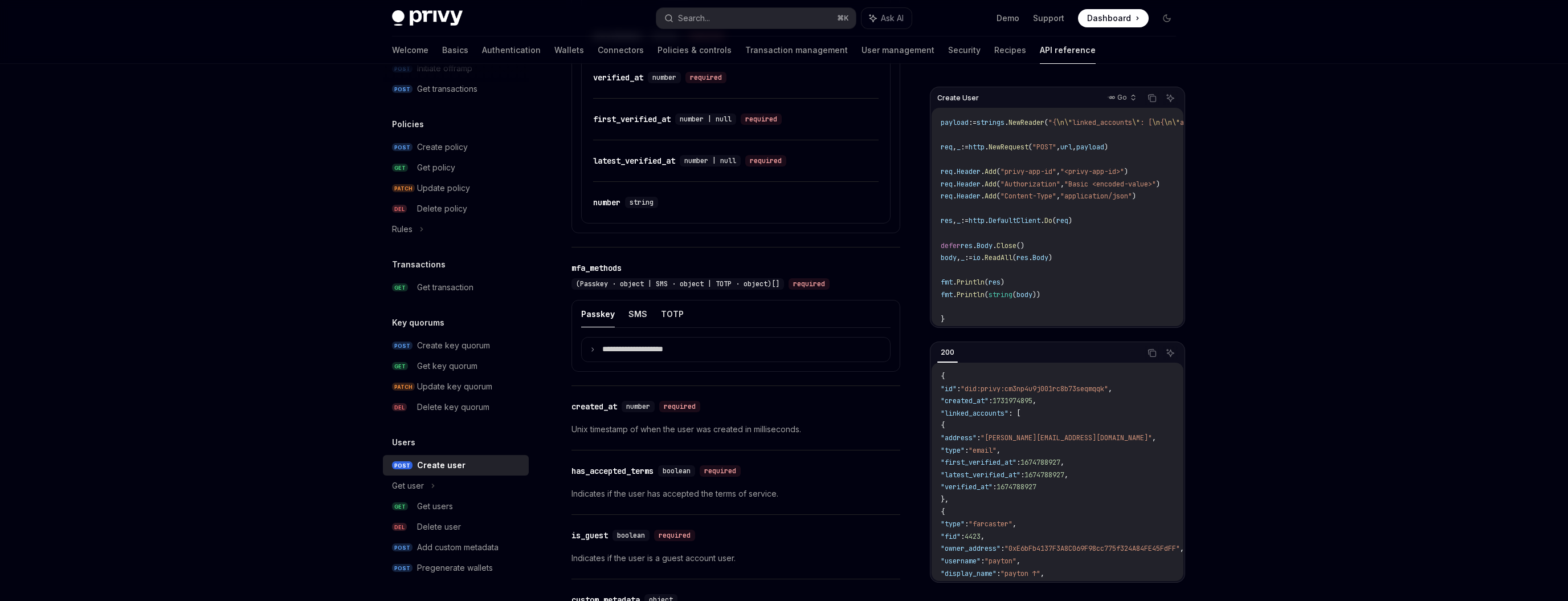
scroll to position [1259, 0]
click at [599, 353] on summary "**********" at bounding box center [735, 346] width 308 height 23
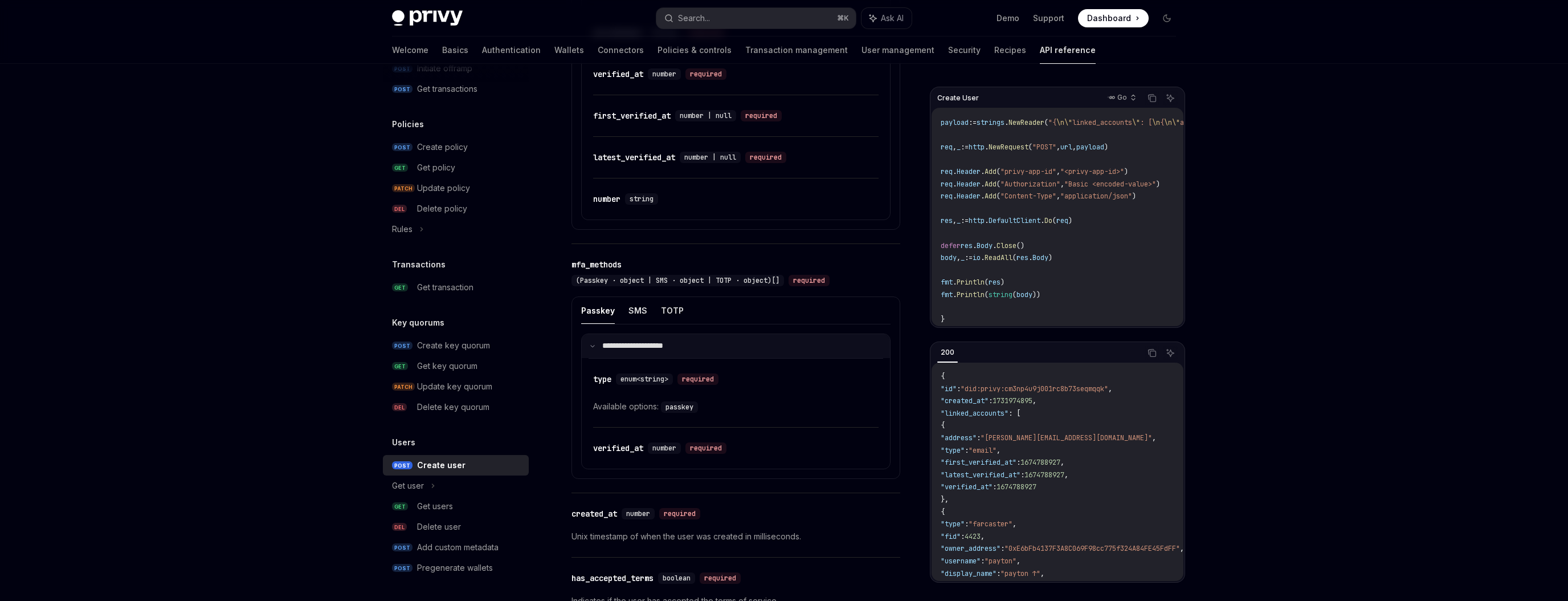
click at [599, 353] on summary "**********" at bounding box center [735, 346] width 308 height 23
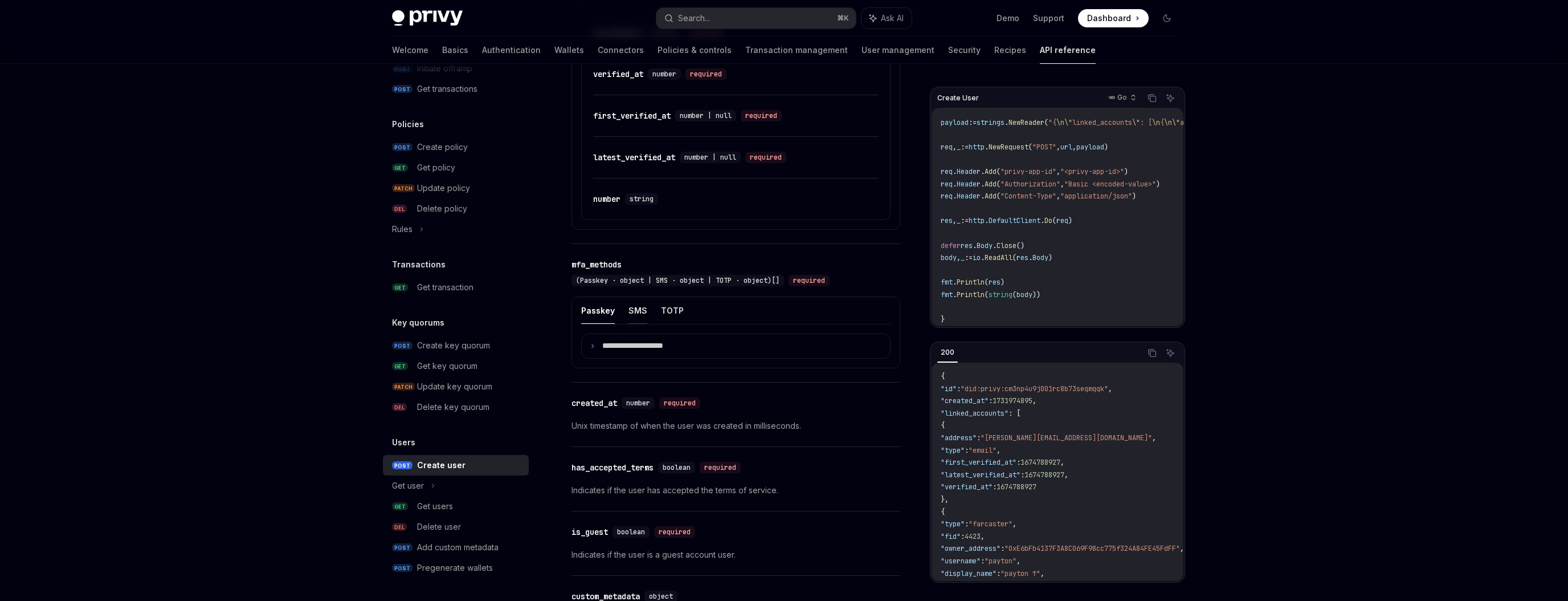
click at [635, 320] on button "SMS" at bounding box center [638, 311] width 19 height 27
click at [666, 318] on button "TOTP" at bounding box center [672, 311] width 23 height 27
click at [593, 349] on icon at bounding box center [593, 346] width 5 height 5
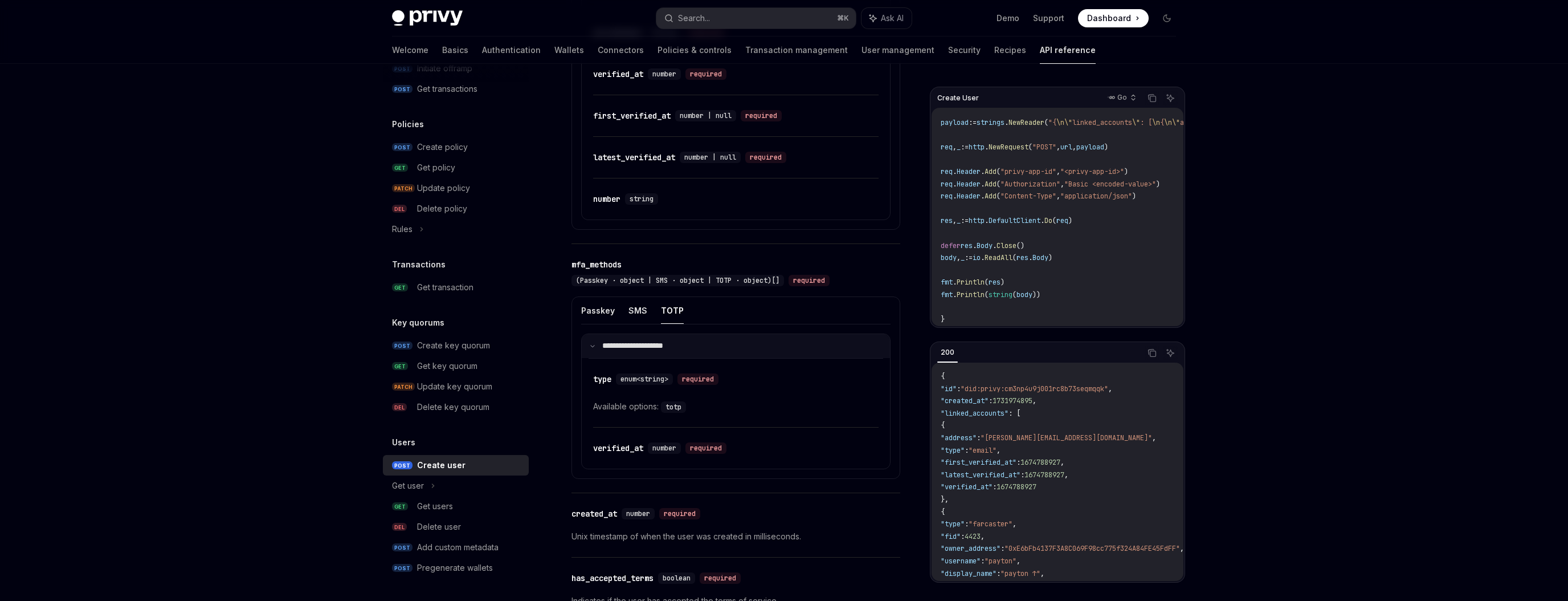
click at [593, 349] on icon at bounding box center [593, 346] width 5 height 5
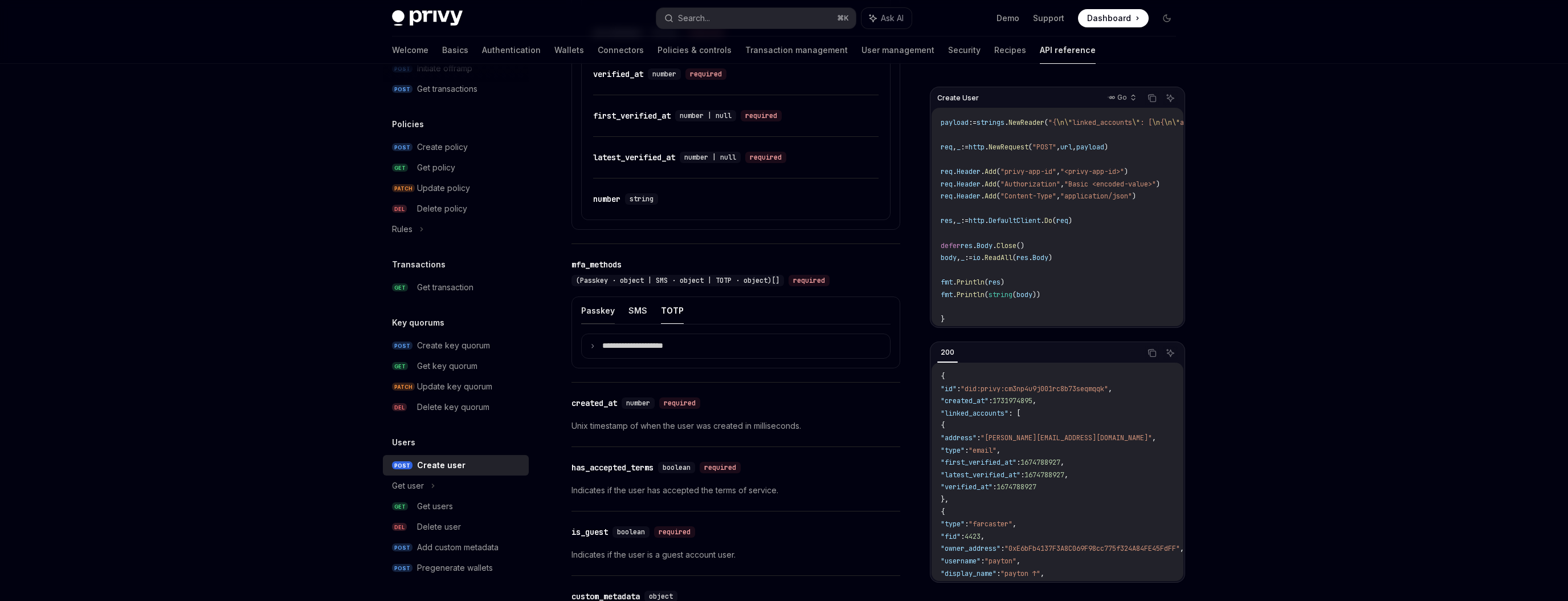
click at [594, 321] on button "Passkey" at bounding box center [597, 311] width 33 height 27
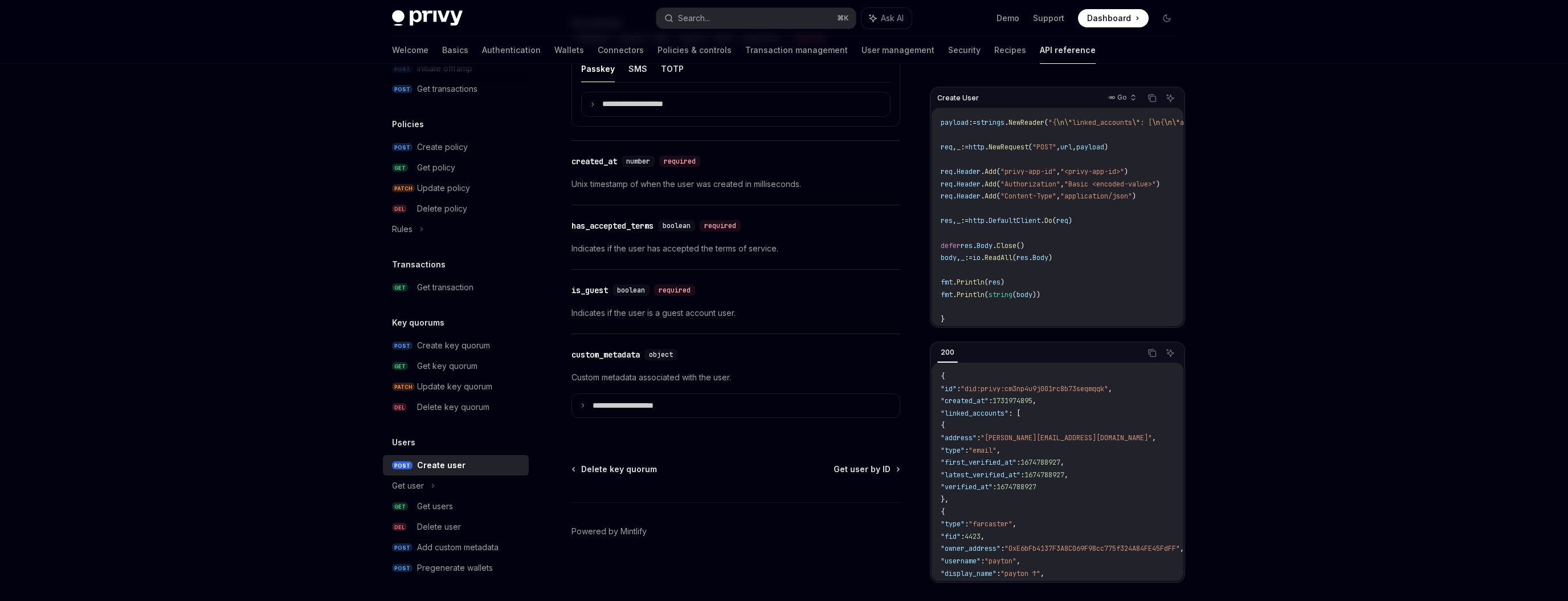
scroll to position [1508, 0]
click at [580, 404] on icon at bounding box center [583, 405] width 5 height 5
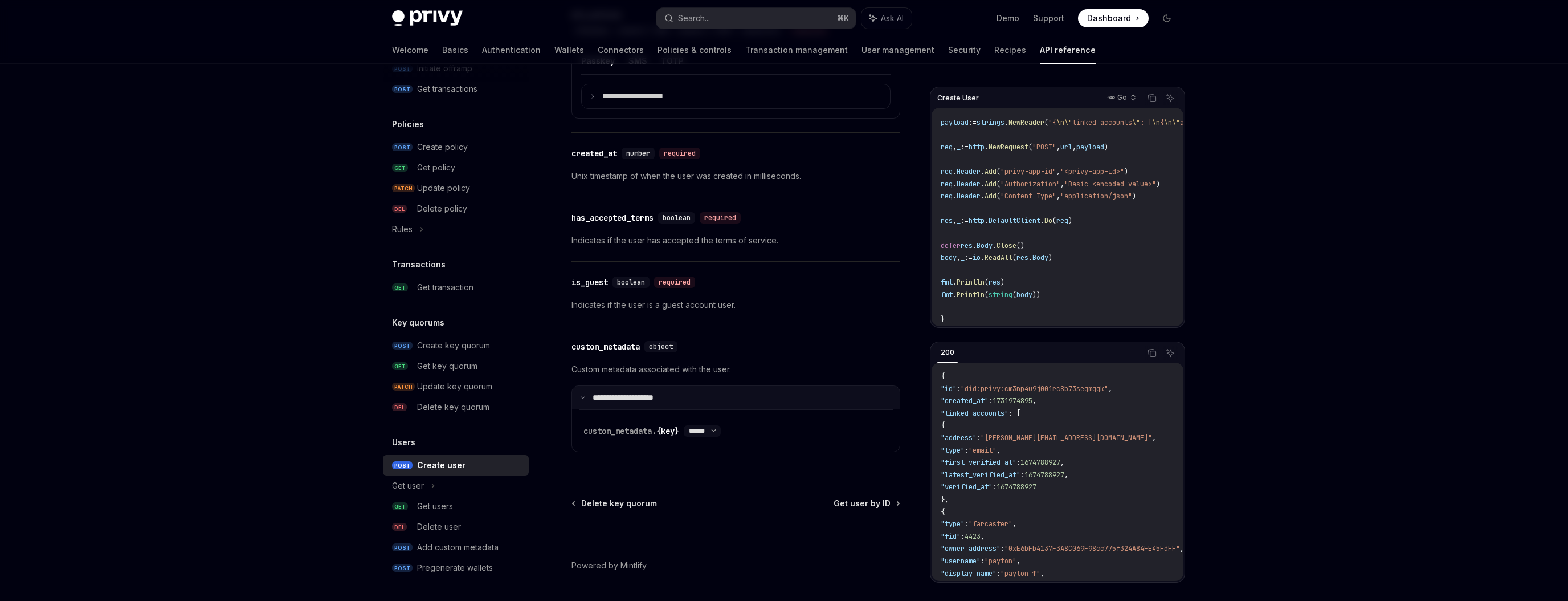
click at [580, 400] on icon at bounding box center [583, 397] width 5 height 5
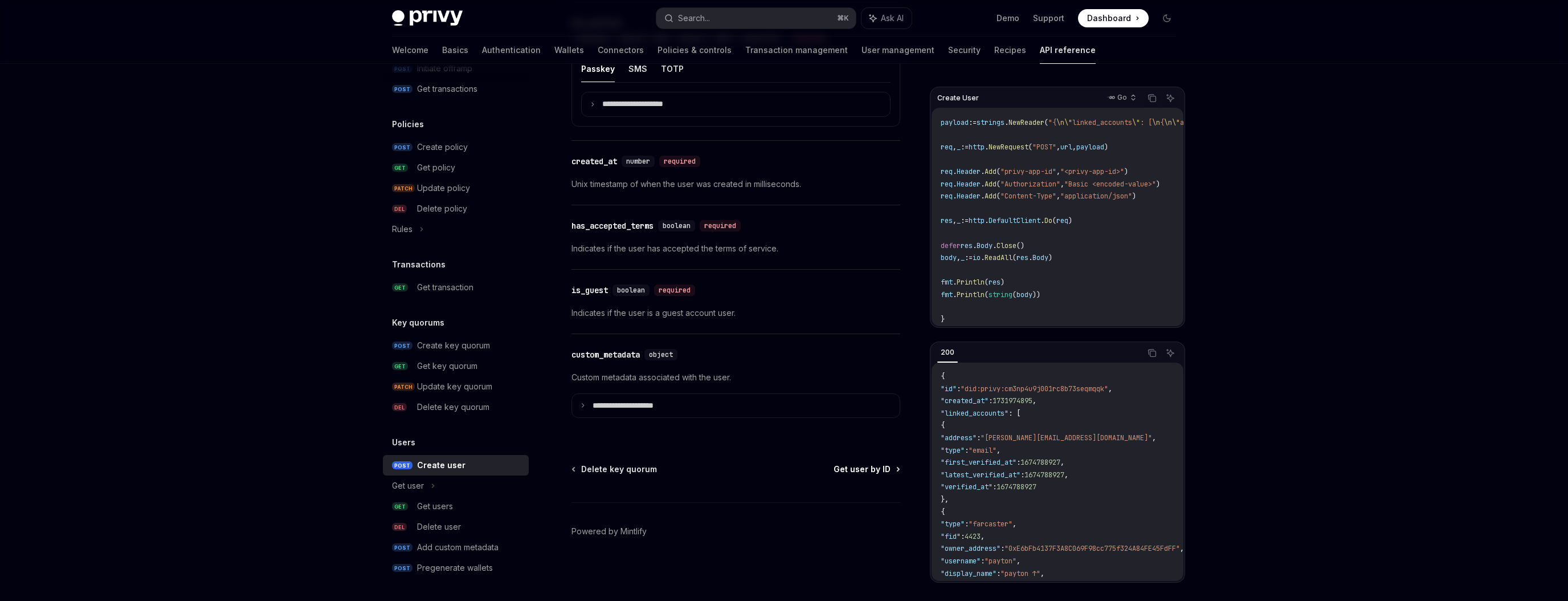
click at [870, 471] on span "Get user by ID" at bounding box center [862, 469] width 57 height 12
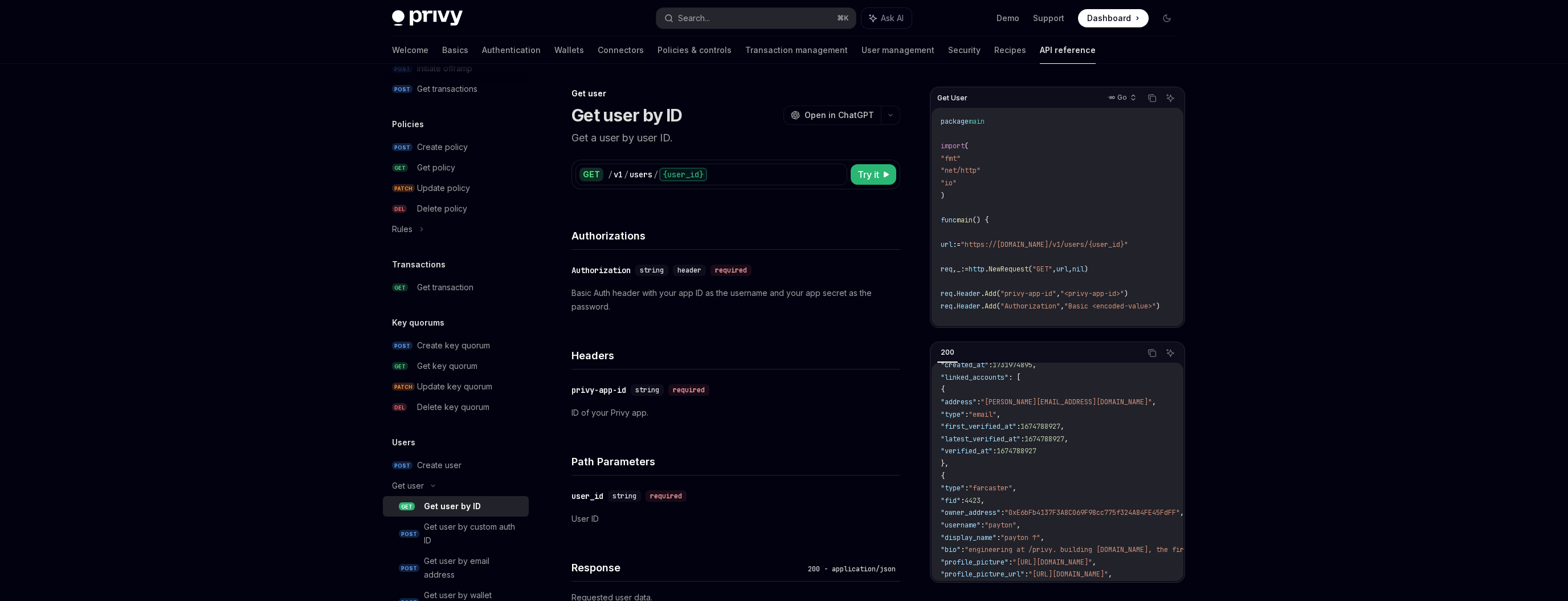
scroll to position [30, 0]
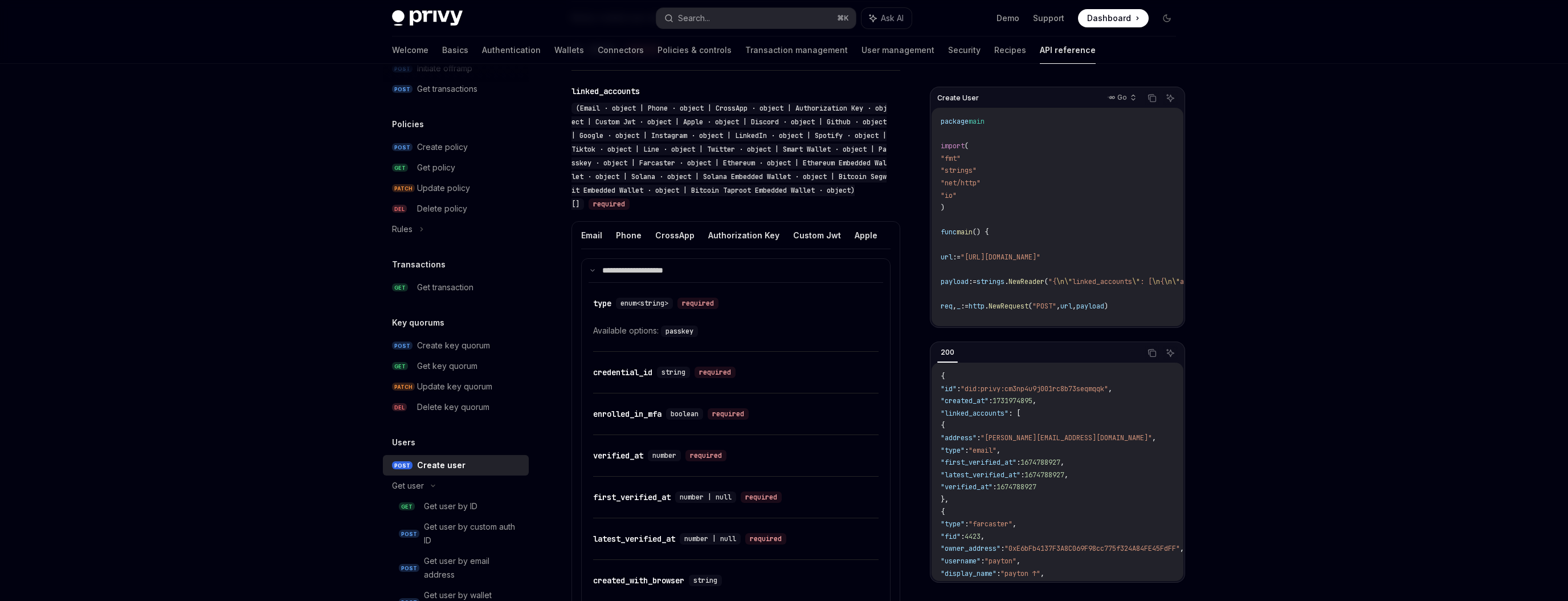
scroll to position [901, 0]
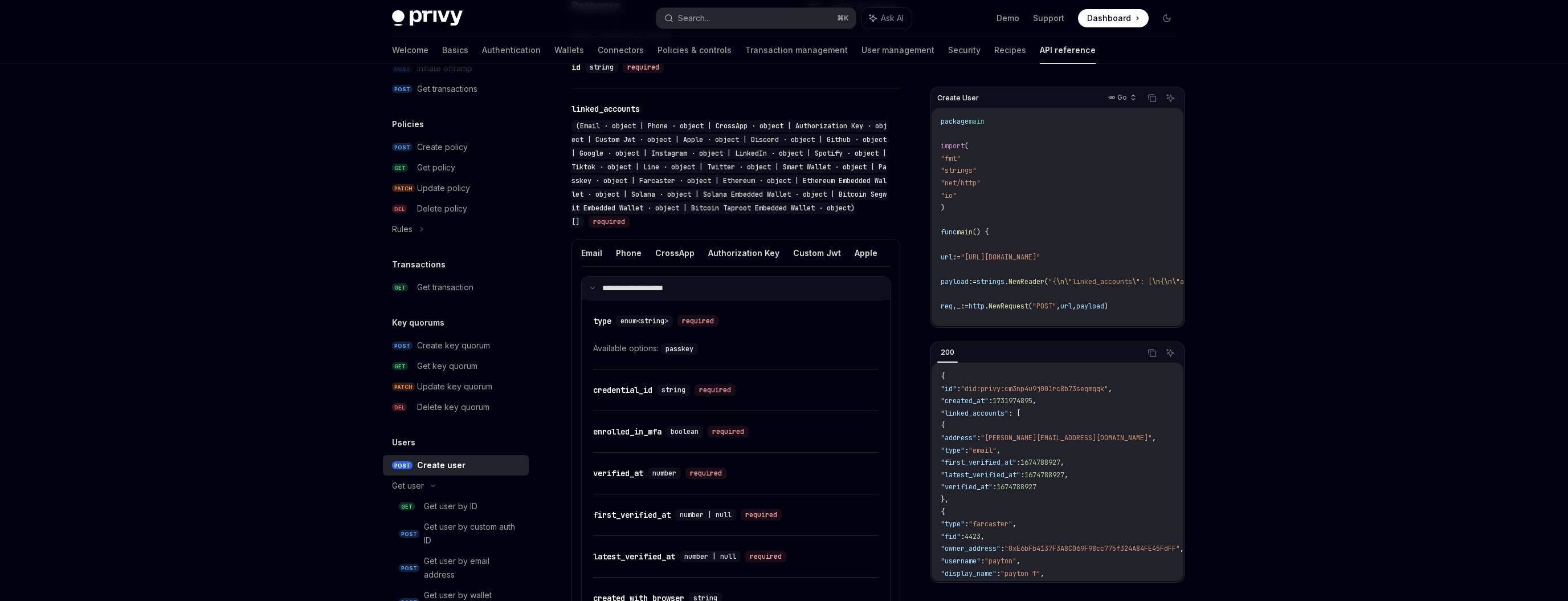
click at [595, 291] on icon at bounding box center [593, 287] width 5 height 5
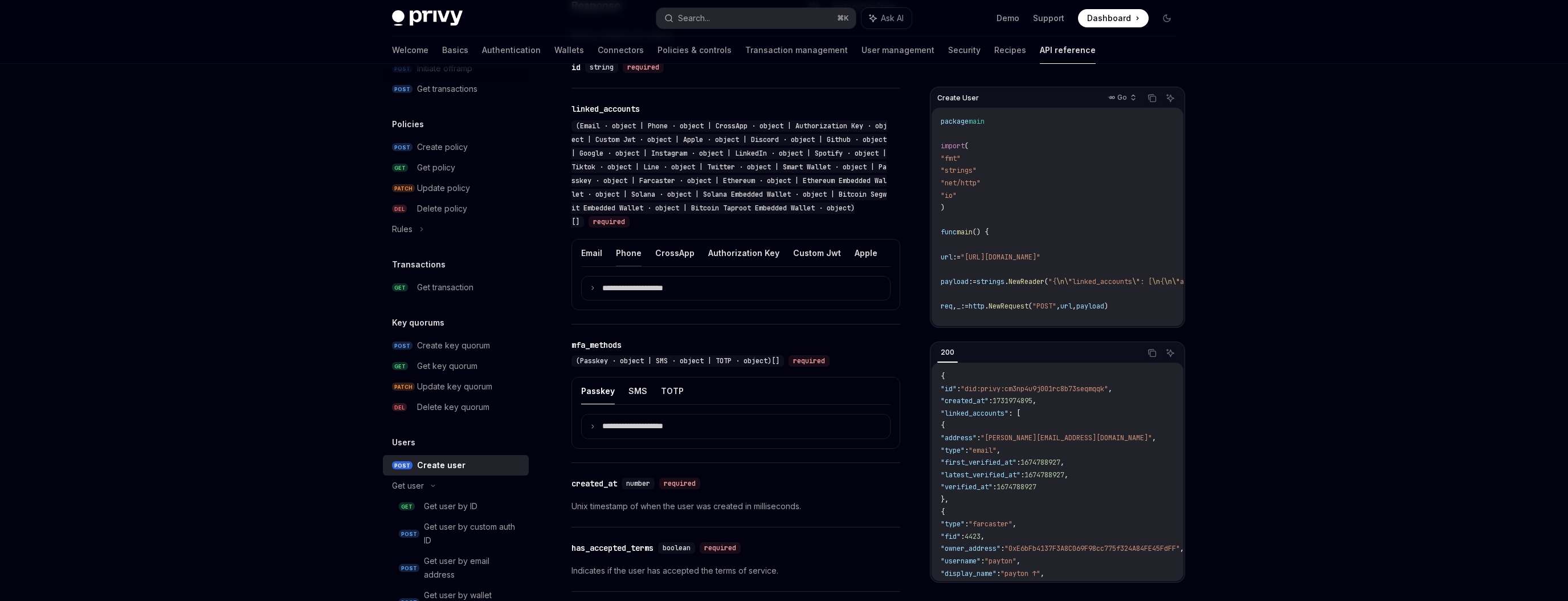
click at [624, 266] on button "Phone" at bounding box center [629, 253] width 25 height 27
click at [595, 296] on summary "**********" at bounding box center [735, 288] width 308 height 23
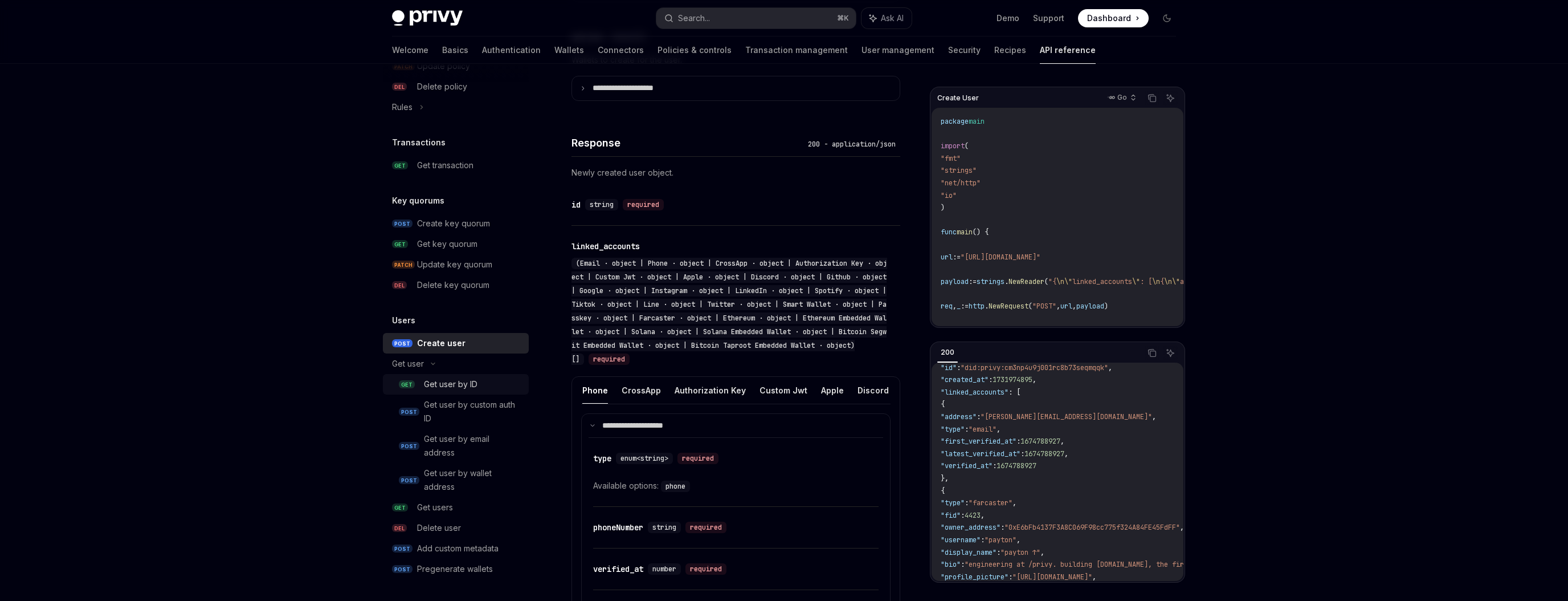
scroll to position [700, 0]
click at [430, 362] on icon at bounding box center [433, 362] width 14 height 5
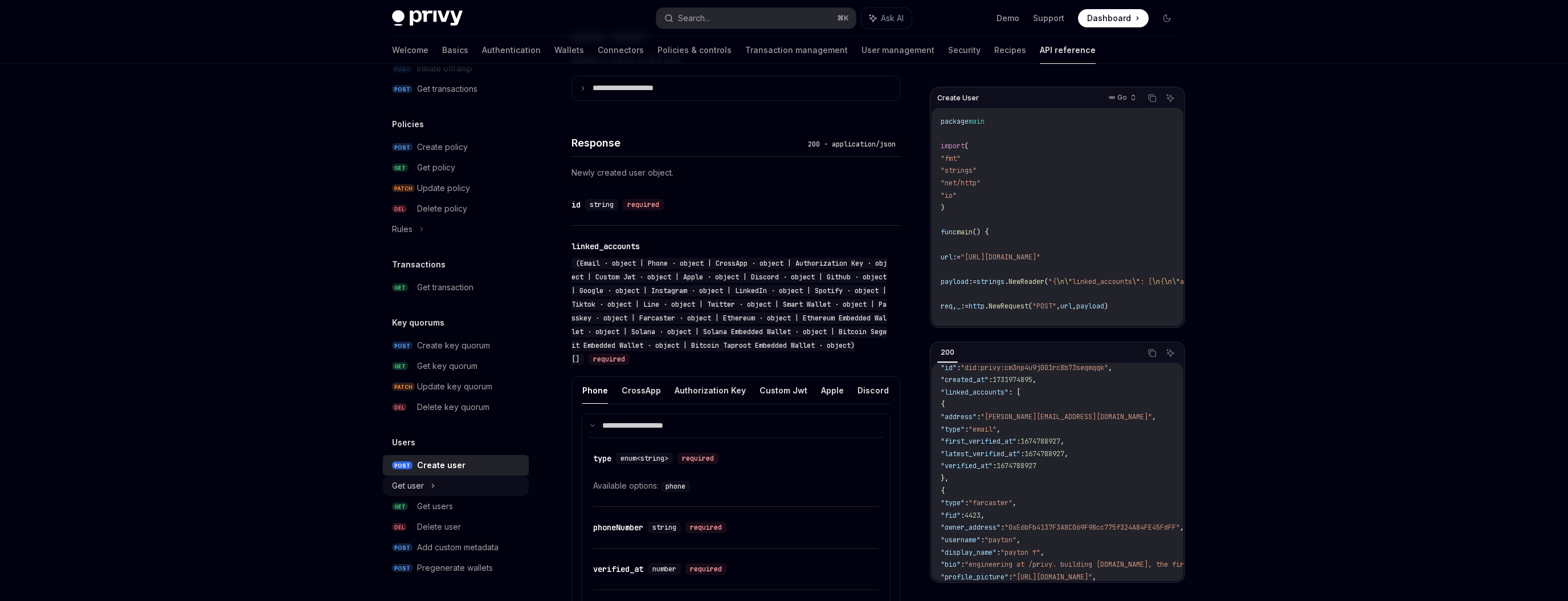
click at [431, 483] on icon at bounding box center [433, 485] width 5 height 14
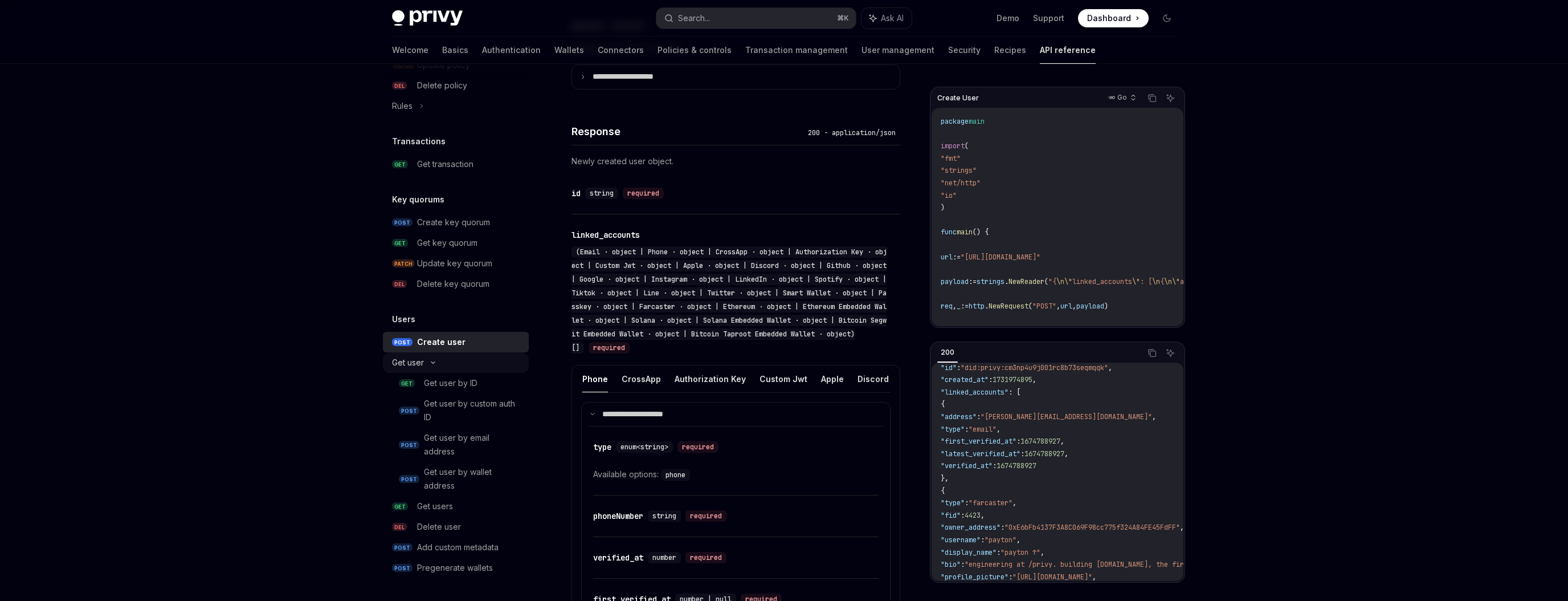
scroll to position [788, 0]
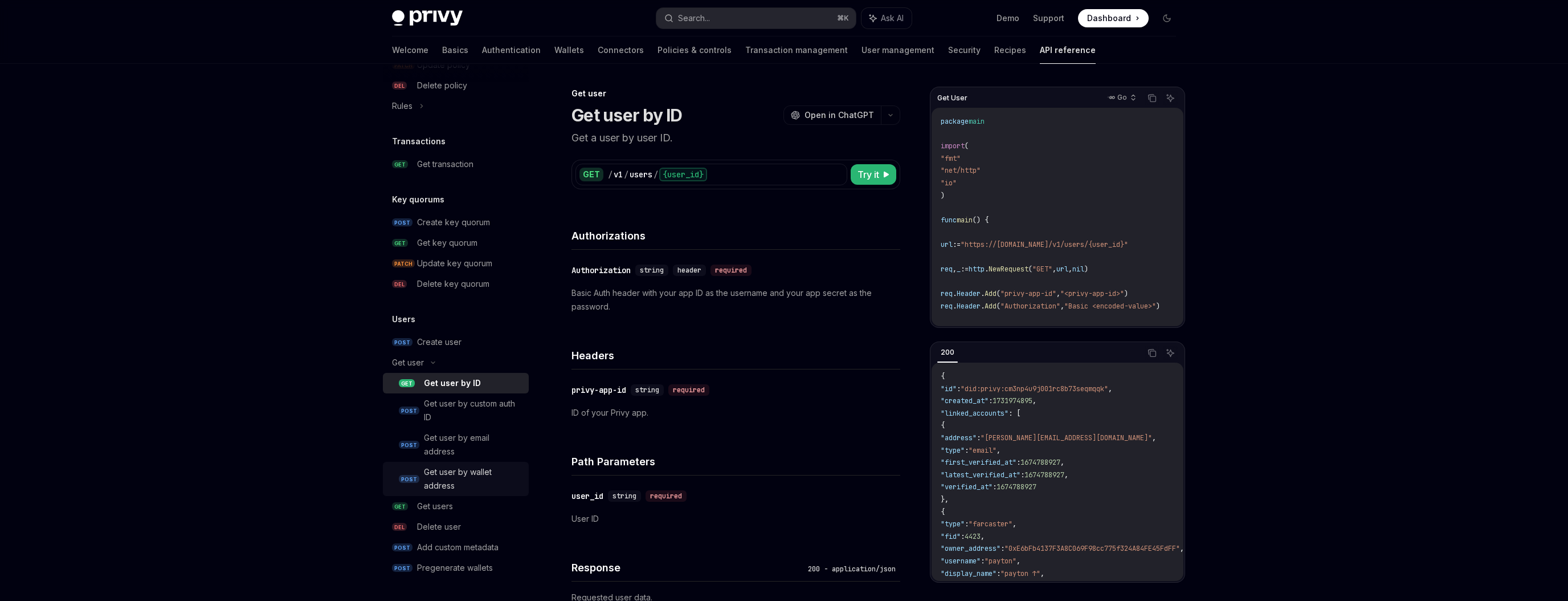
click at [443, 476] on div "Get user by wallet address" at bounding box center [472, 479] width 98 height 27
type textarea "*"
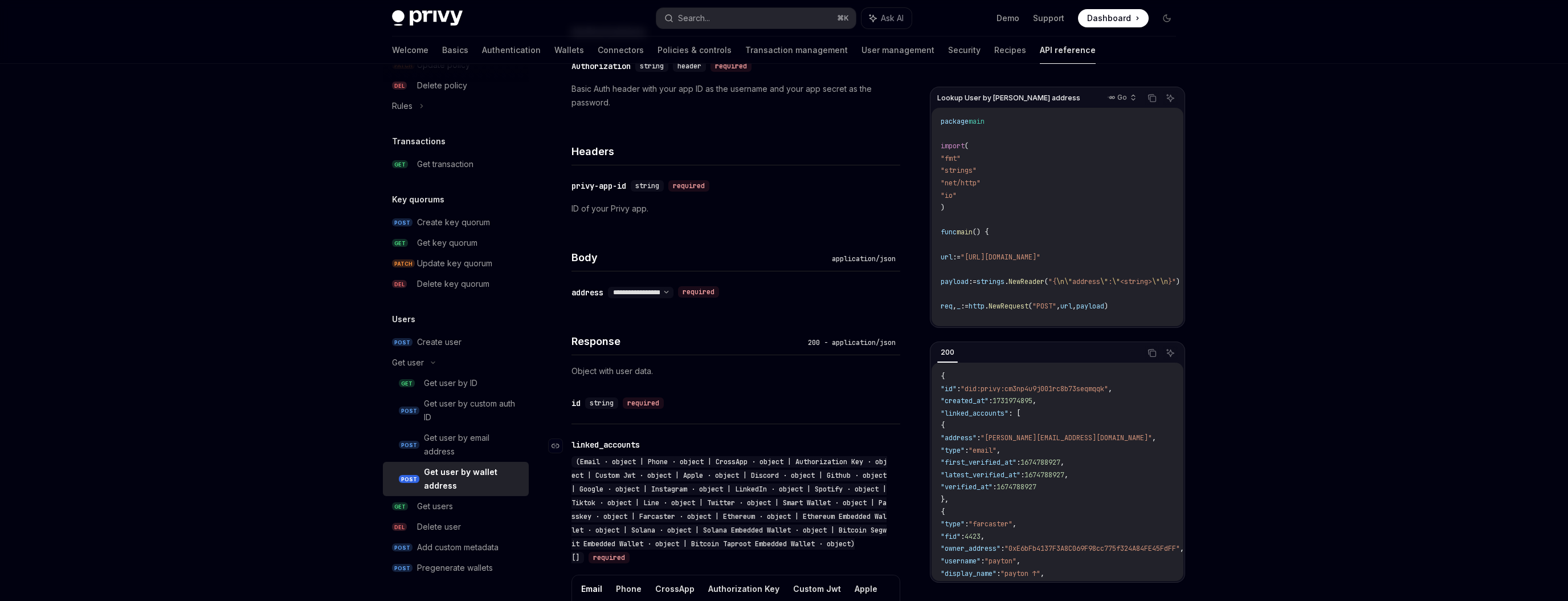
scroll to position [224, 0]
click at [674, 288] on select "**********" at bounding box center [640, 293] width 66 height 9
click at [610, 288] on select "**********" at bounding box center [640, 293] width 66 height 9
click at [674, 288] on select "**********" at bounding box center [640, 293] width 66 height 9
click at [610, 288] on select "**********" at bounding box center [640, 293] width 66 height 9
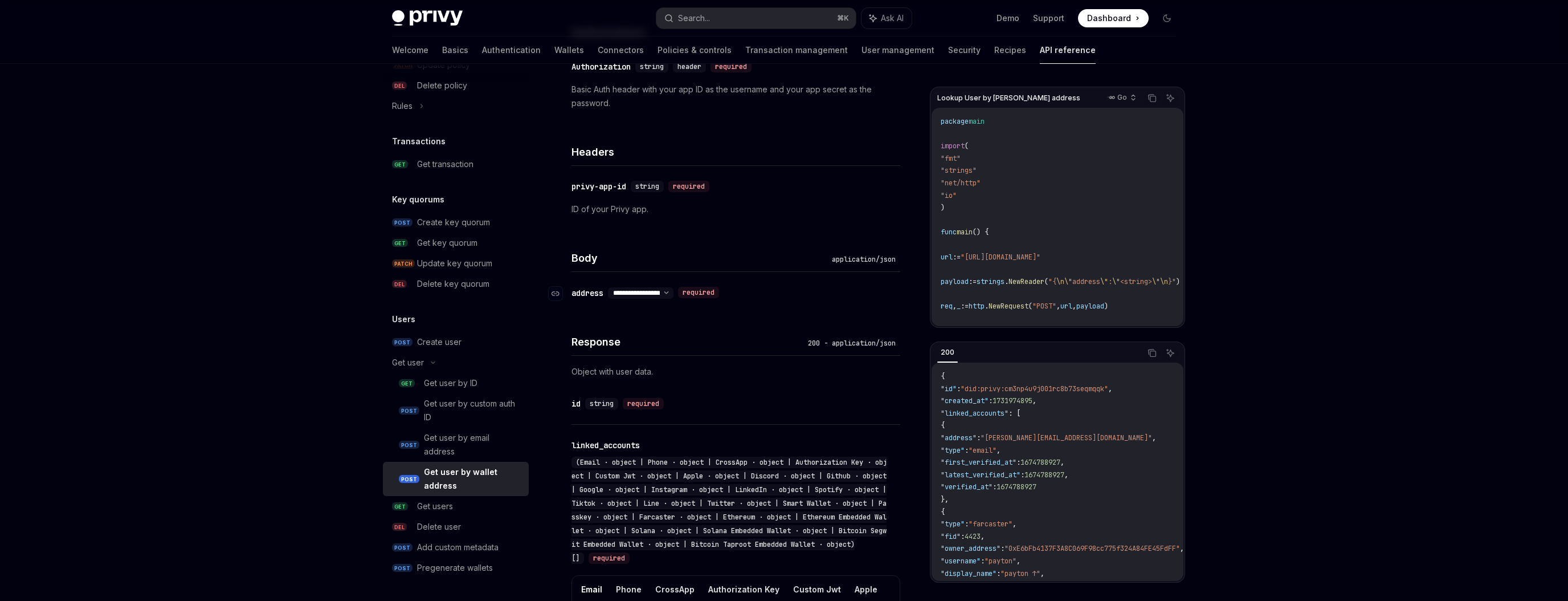
click at [674, 288] on select "**********" at bounding box center [640, 293] width 66 height 9
select select "*"
click at [610, 288] on select "**********" at bounding box center [640, 293] width 66 height 9
click at [672, 290] on div "**********" at bounding box center [736, 293] width 329 height 42
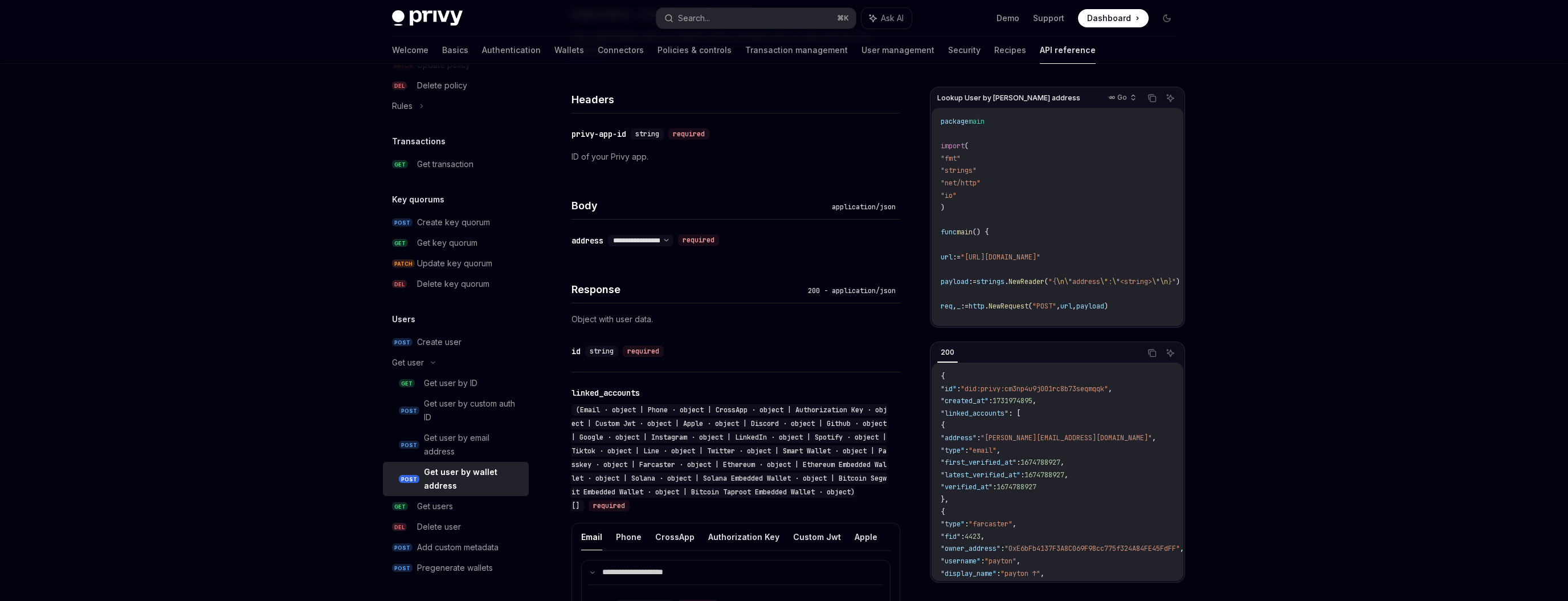
scroll to position [286, 0]
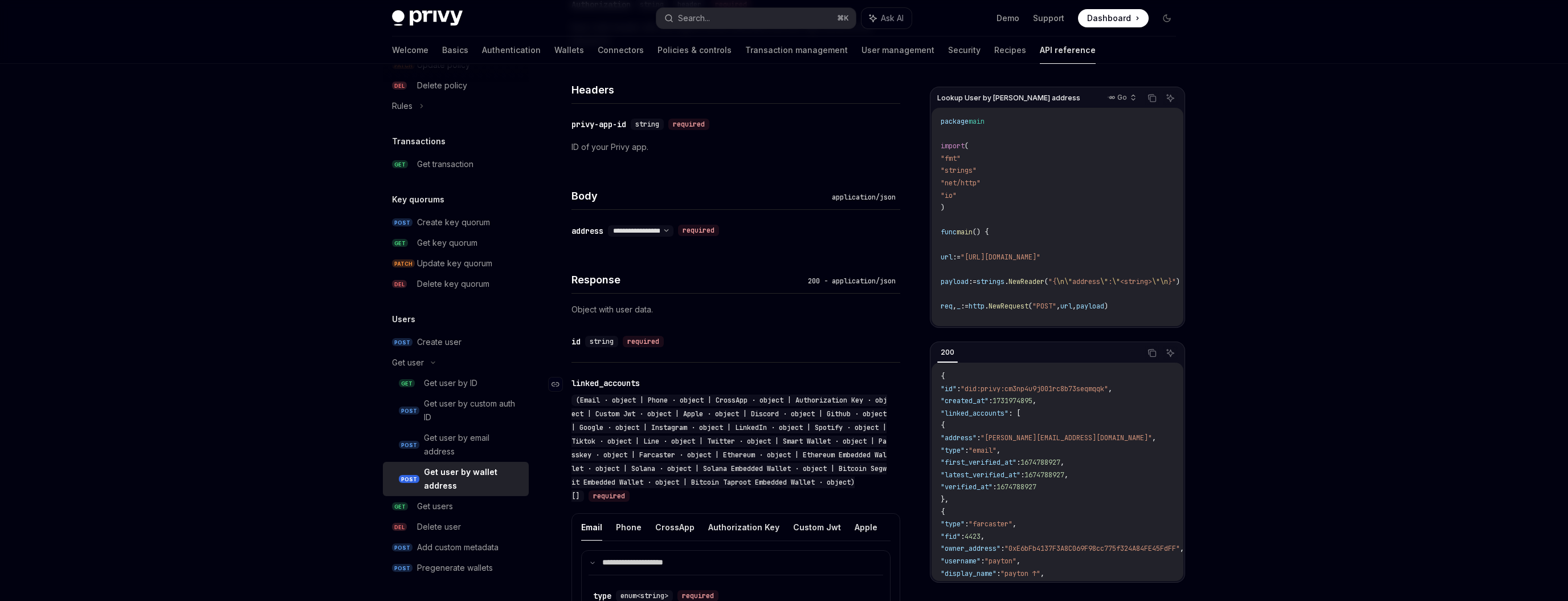
click at [586, 396] on span "(Email · object | Phone · object | CrossApp · object | Authorization Key · obje…" at bounding box center [729, 448] width 315 height 105
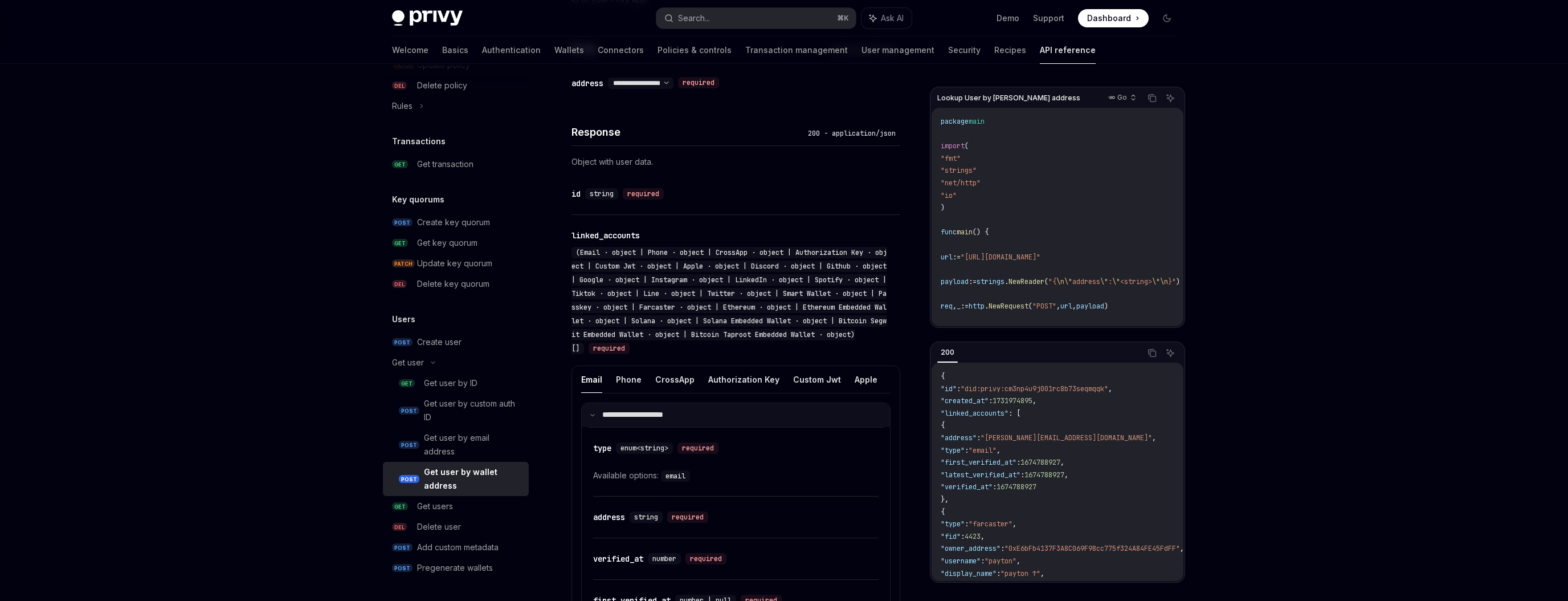
scroll to position [470, 0]
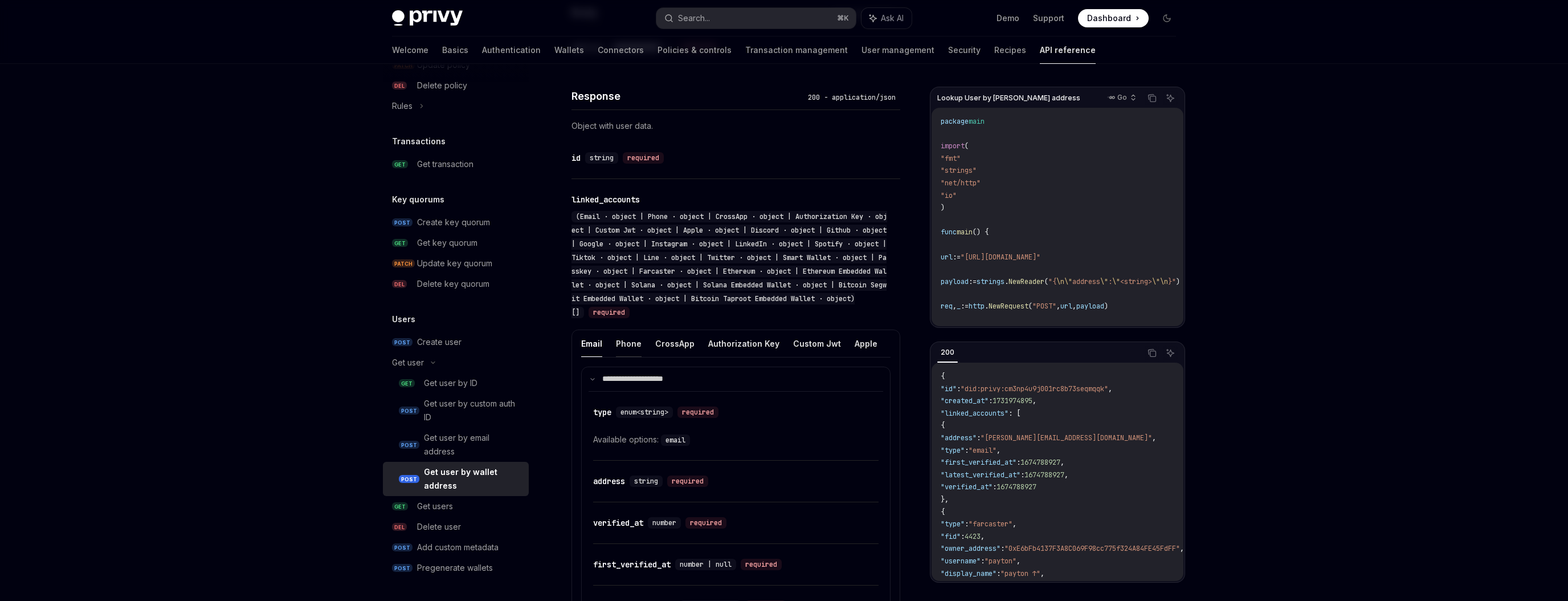
click at [626, 330] on button "Phone" at bounding box center [629, 343] width 25 height 27
click at [679, 330] on button "CrossApp" at bounding box center [675, 343] width 40 height 27
click at [718, 330] on button "Authorization Key" at bounding box center [743, 343] width 71 height 27
click at [797, 330] on button "Custom Jwt" at bounding box center [817, 343] width 48 height 27
click at [593, 330] on button "Email" at bounding box center [591, 343] width 21 height 27
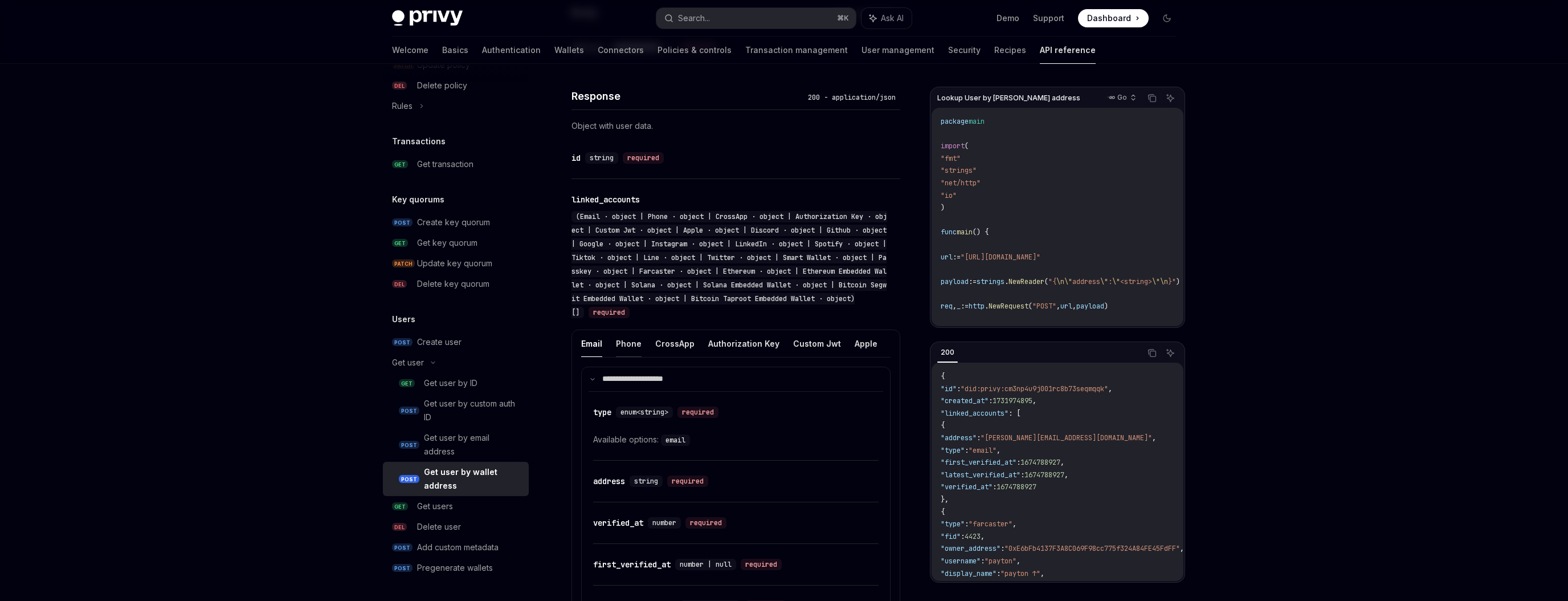
click at [621, 330] on button "Phone" at bounding box center [629, 343] width 25 height 27
click at [682, 330] on button "CrossApp" at bounding box center [675, 343] width 40 height 27
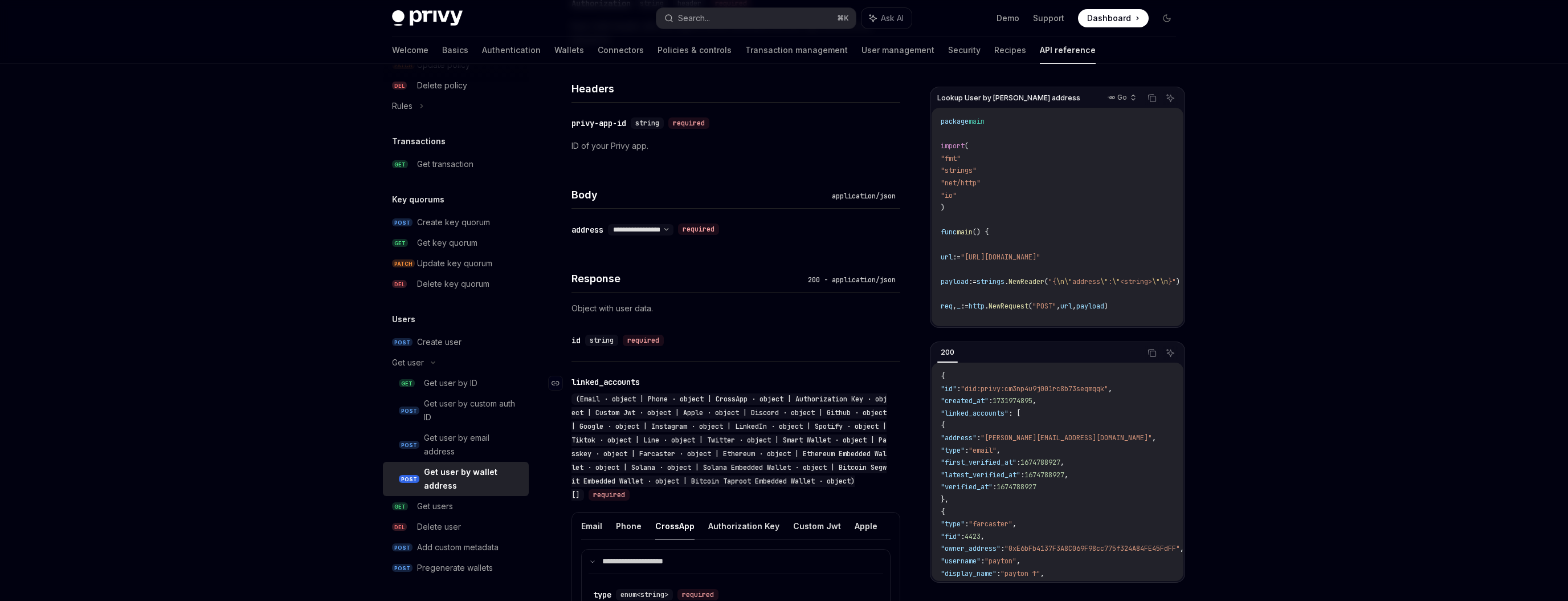
scroll to position [268, 0]
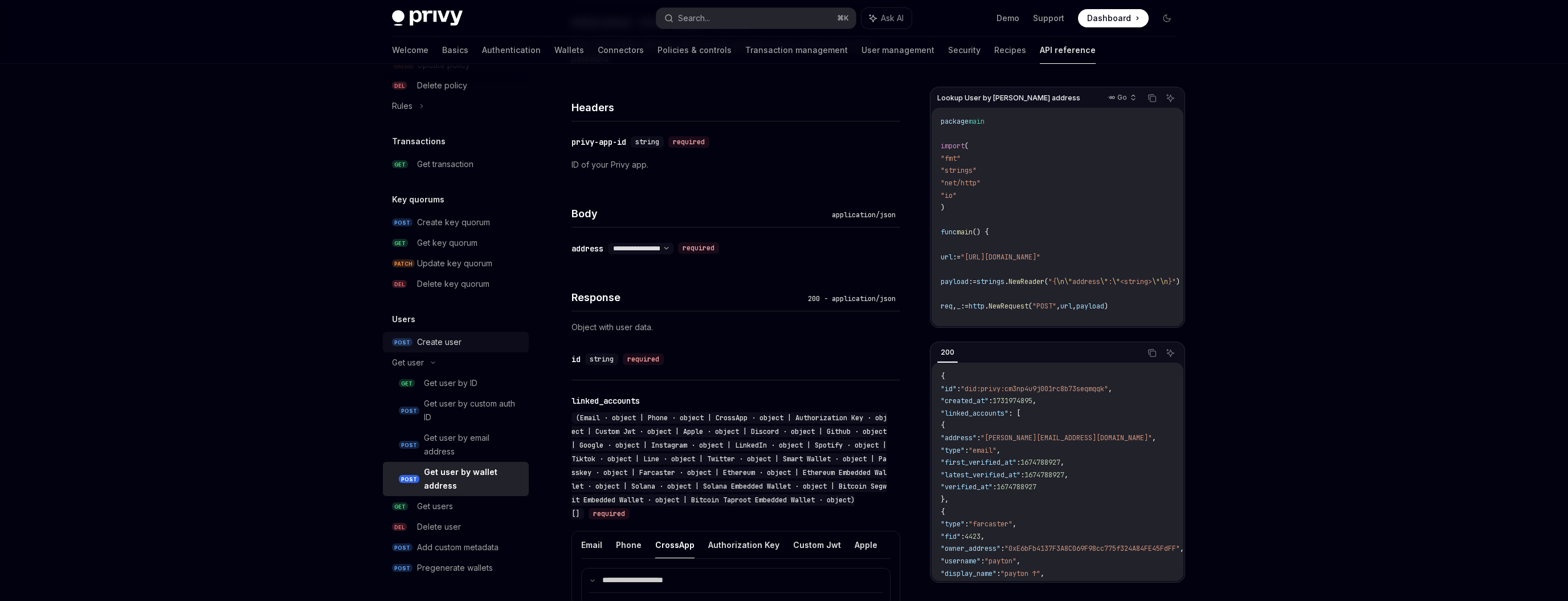
click at [435, 343] on div "Create user" at bounding box center [439, 342] width 44 height 14
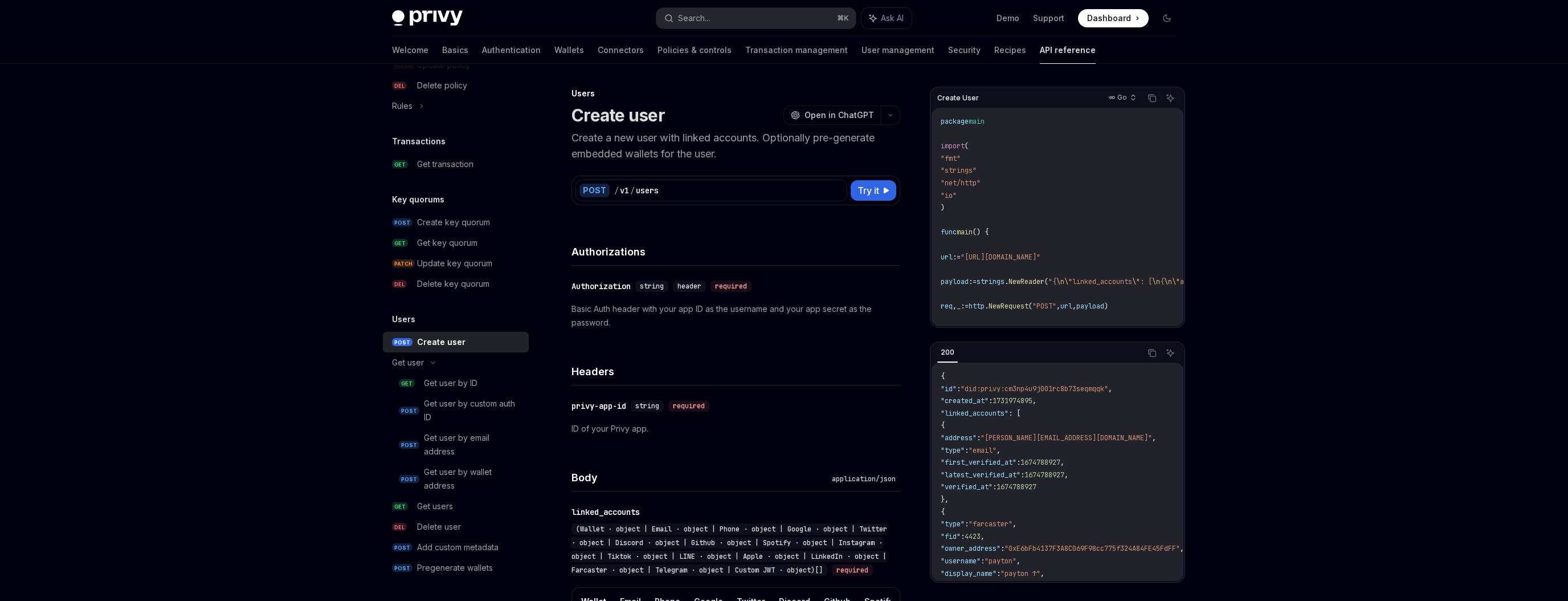
type textarea "*"
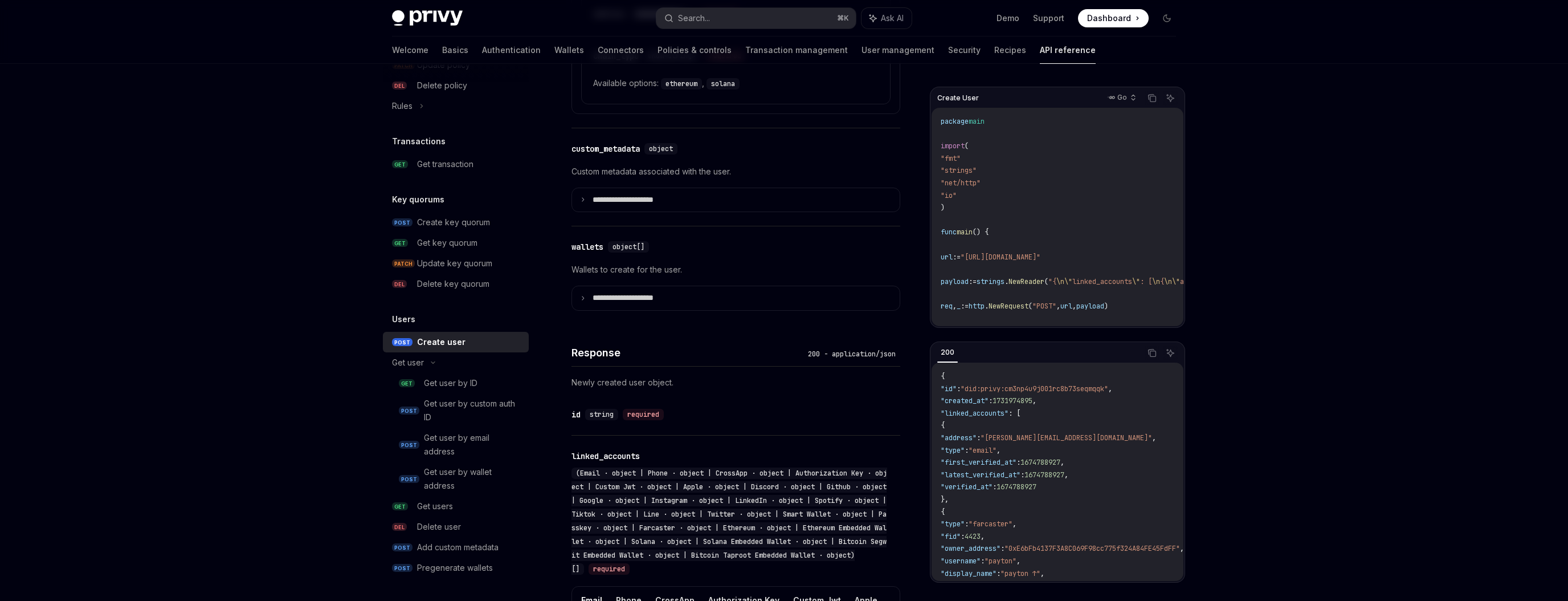
scroll to position [737, 0]
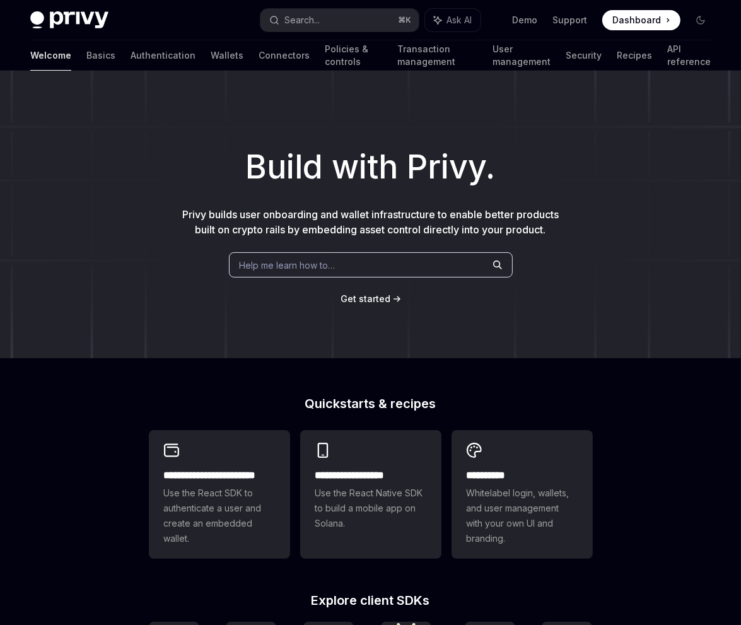
type textarea "*"
